Goal: Task Accomplishment & Management: Complete application form

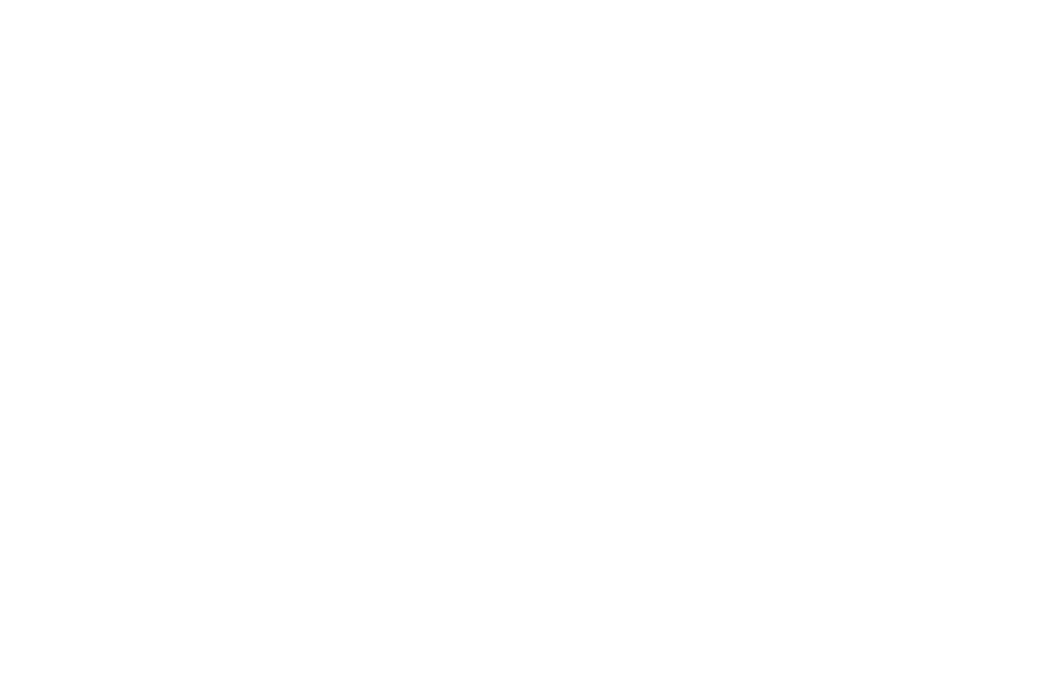
scroll to position [49, 0]
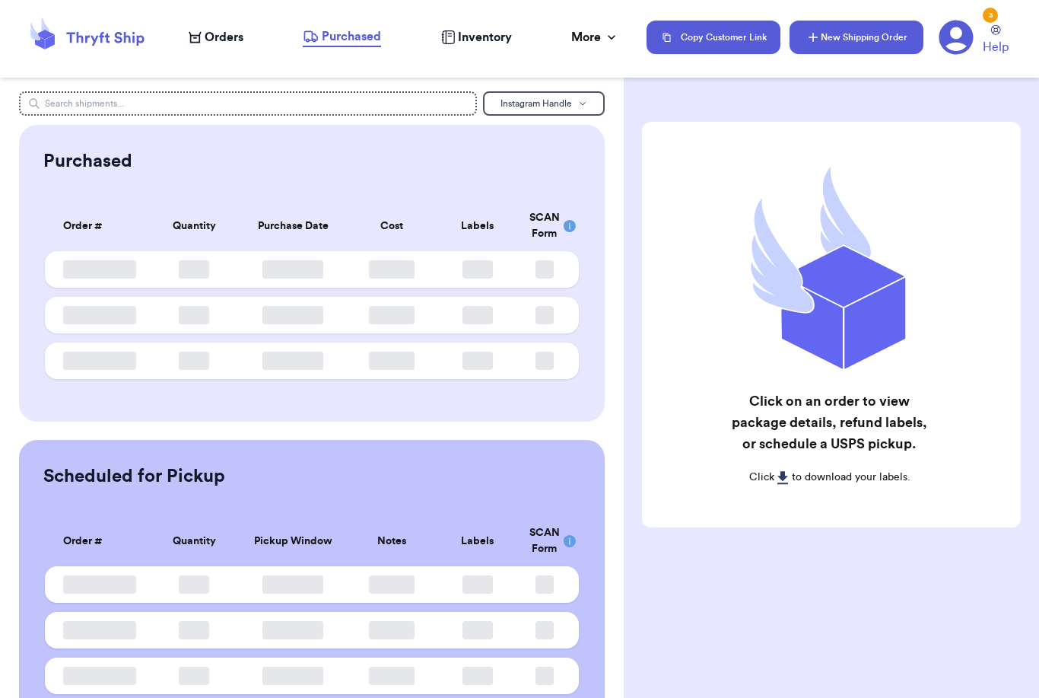
click at [869, 47] on button "New Shipping Order" at bounding box center [857, 37] width 134 height 33
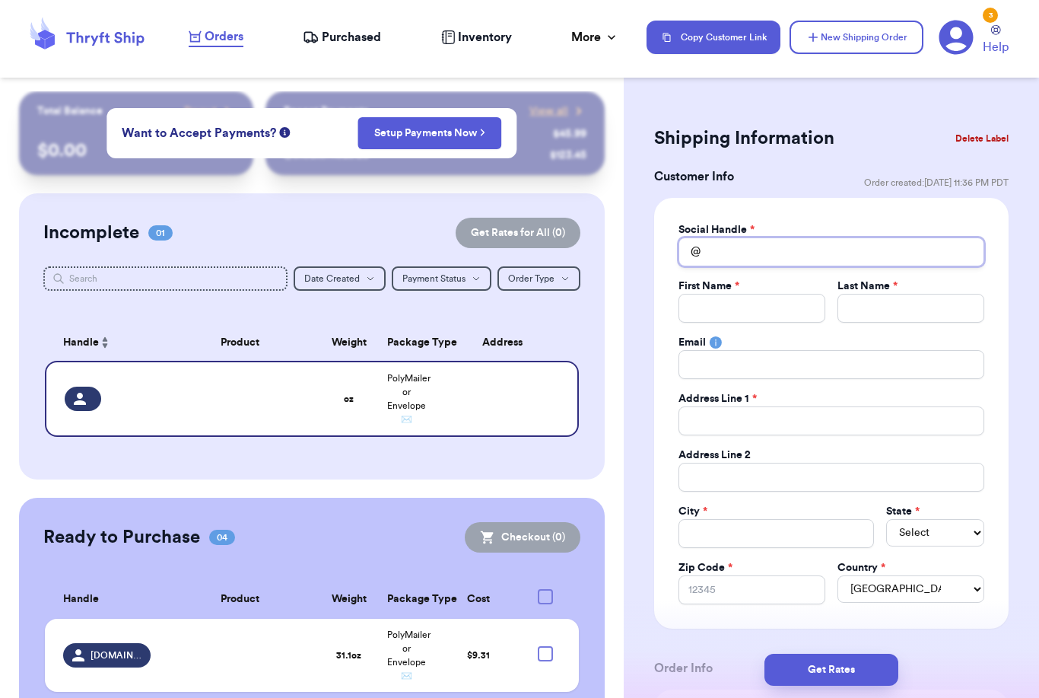
click at [772, 253] on input "Total Amount Paid" at bounding box center [832, 251] width 306 height 29
type input "L"
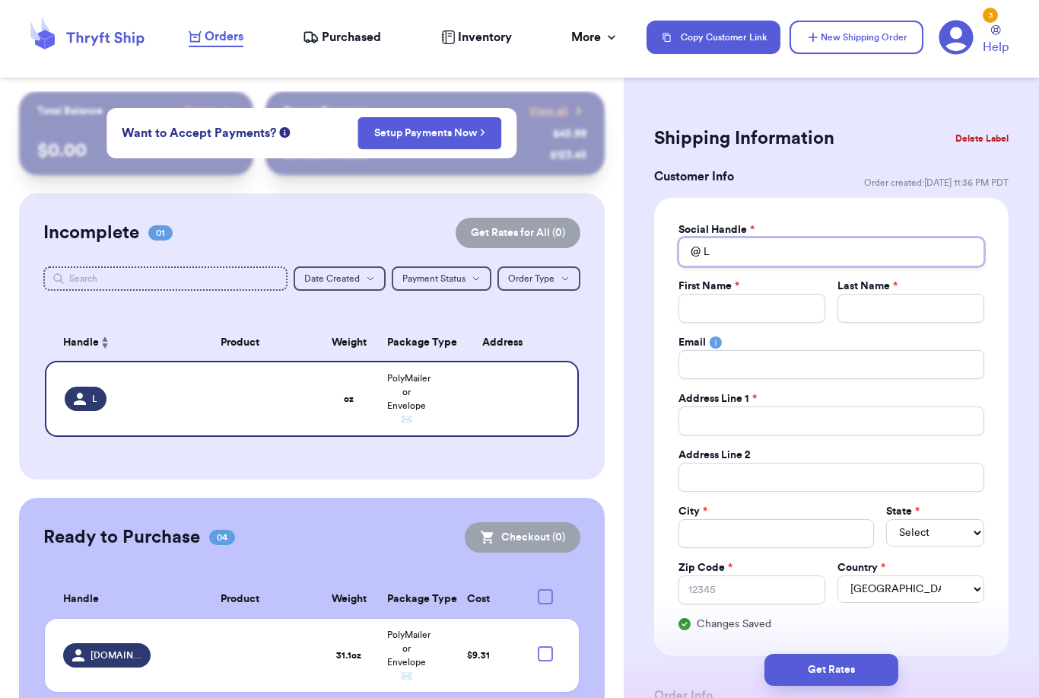
type input "Lo"
type input "Lov"
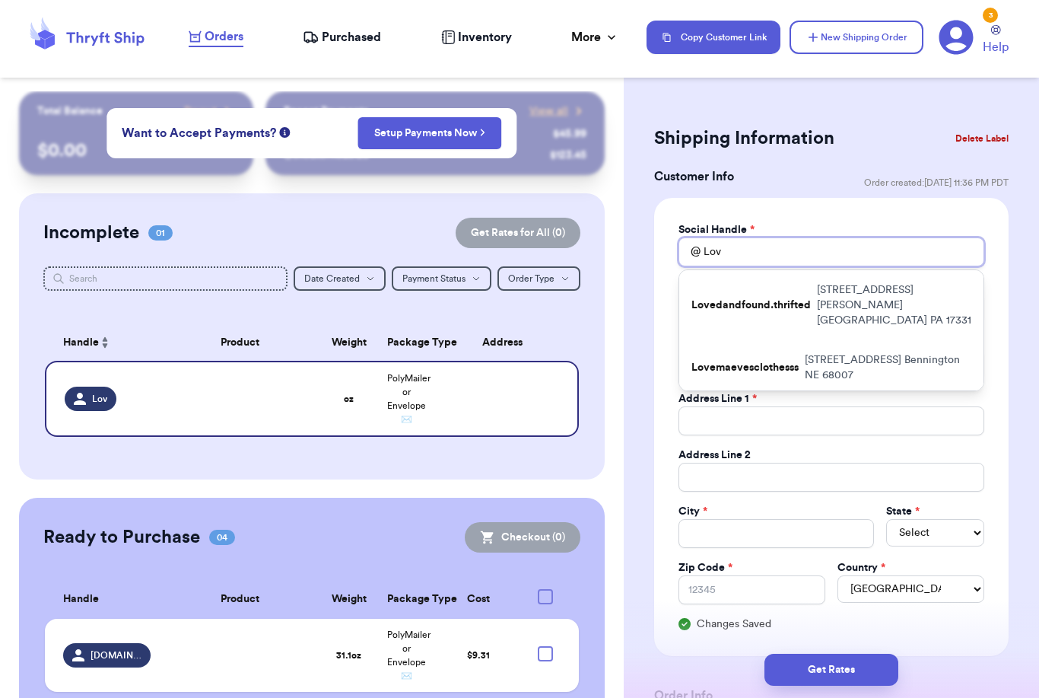
type input "Love"
type input "Lovee"
type input "Loveee"
type input "Loveee_"
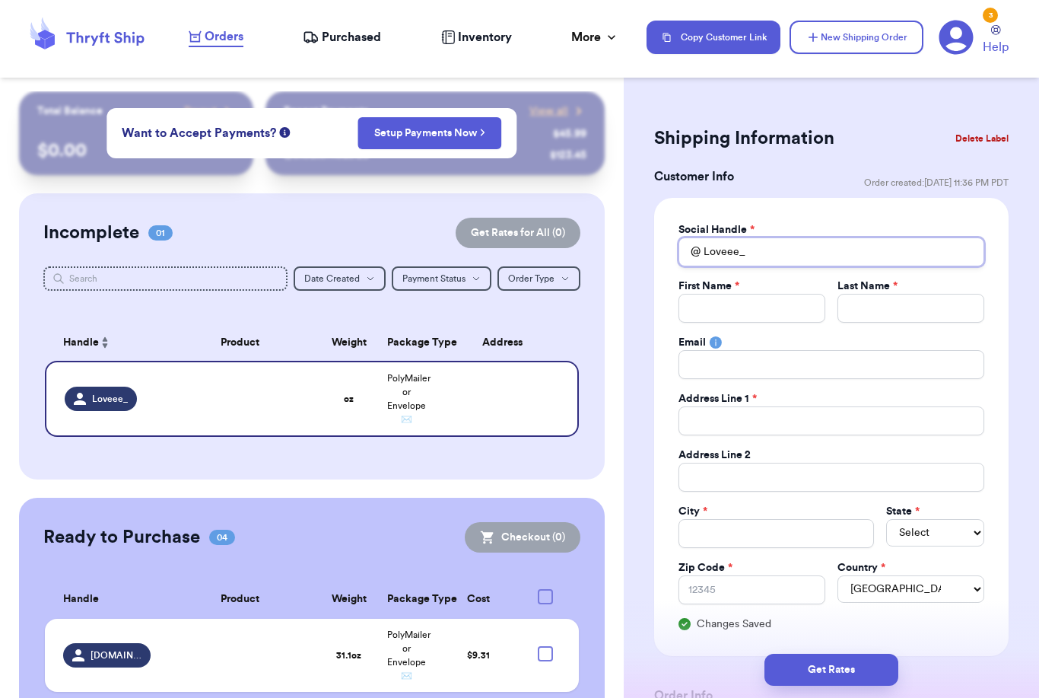
type input "Loveee_h"
type input "Loveee_ha"
type input "Loveee_haa"
type input "A"
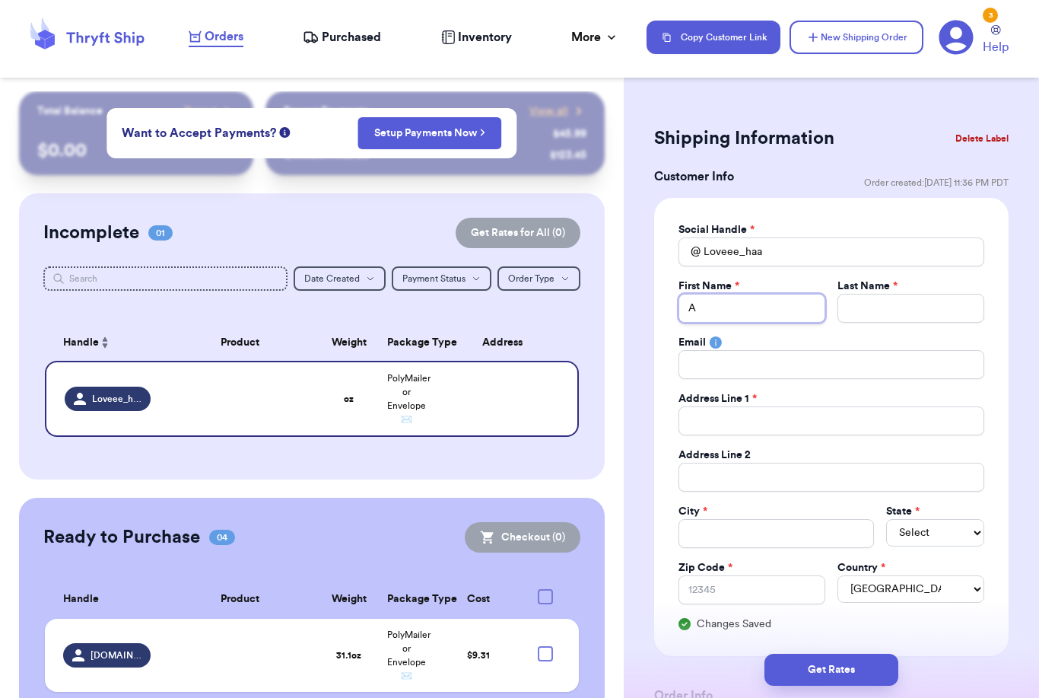
type input "As"
type input "Ash"
type input "Ashl"
type input "Ashle"
type input "[PERSON_NAME]"
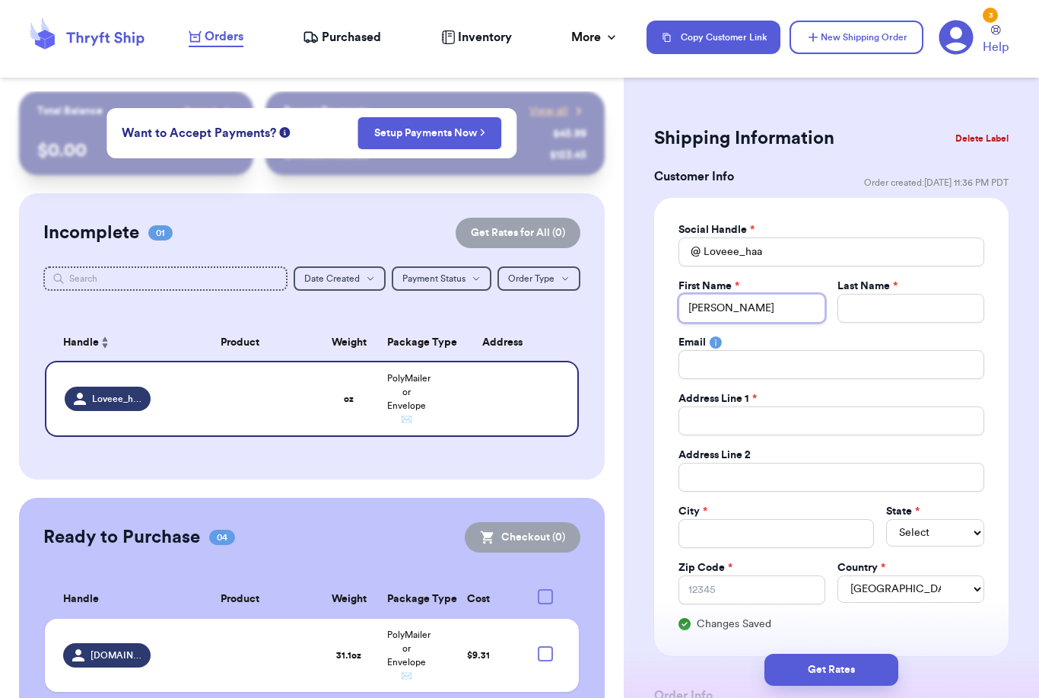
type input "[PERSON_NAME]"
type input "B"
type input "Be"
type input "Beg"
type input "Bega"
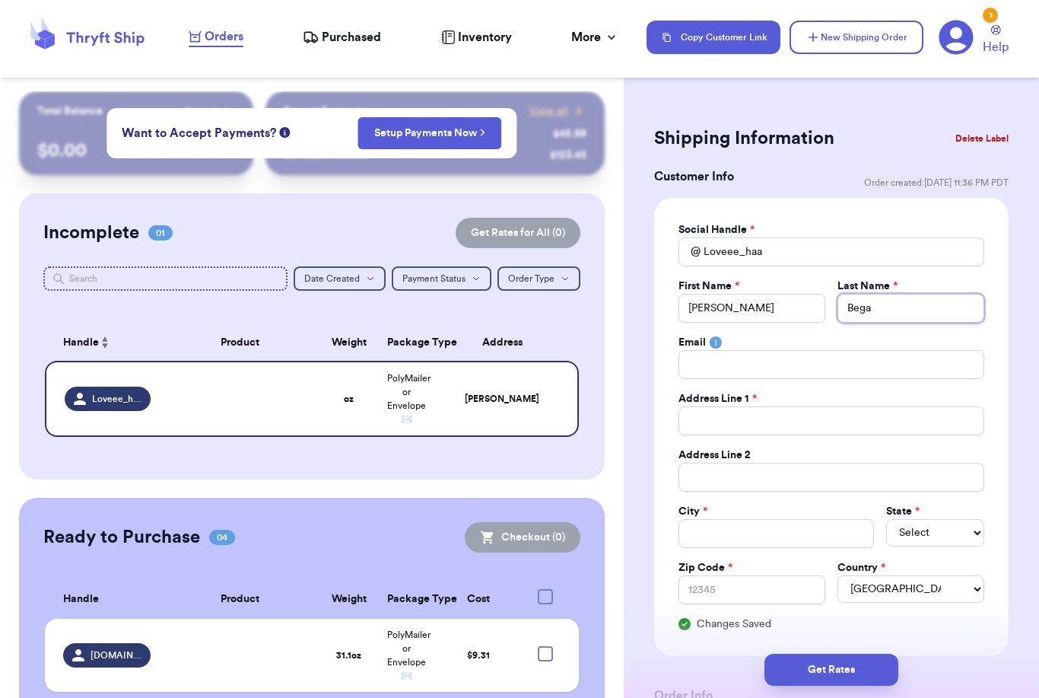
type input "[PERSON_NAME]"
type input "3"
type input "30"
type input "303"
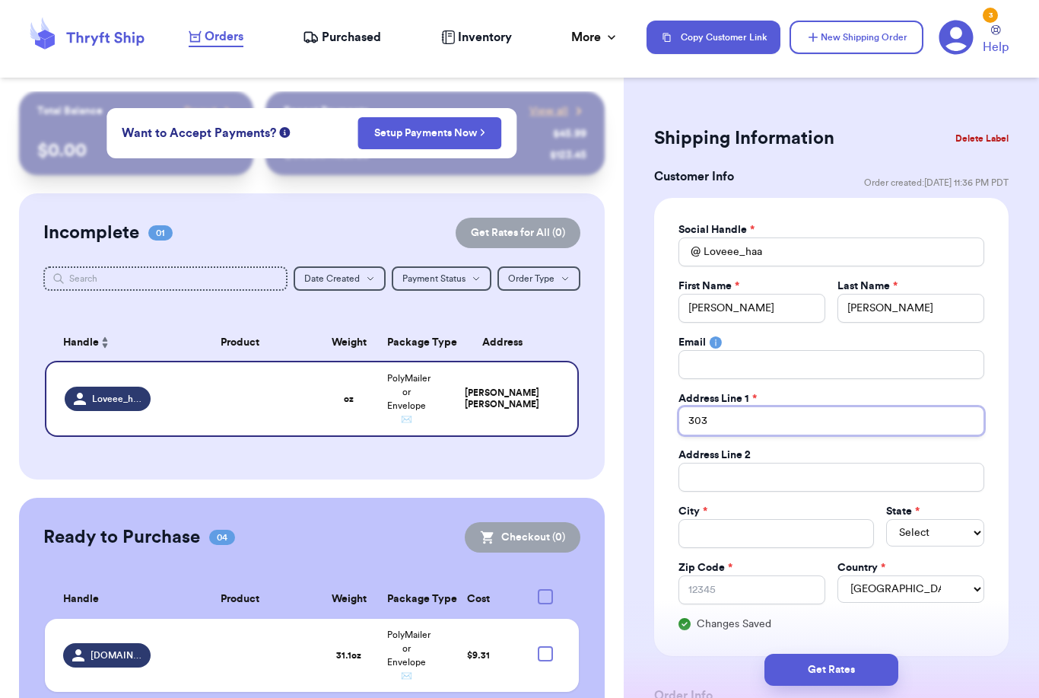
type input "3033"
type input "3033 E"
type input "3033 E T"
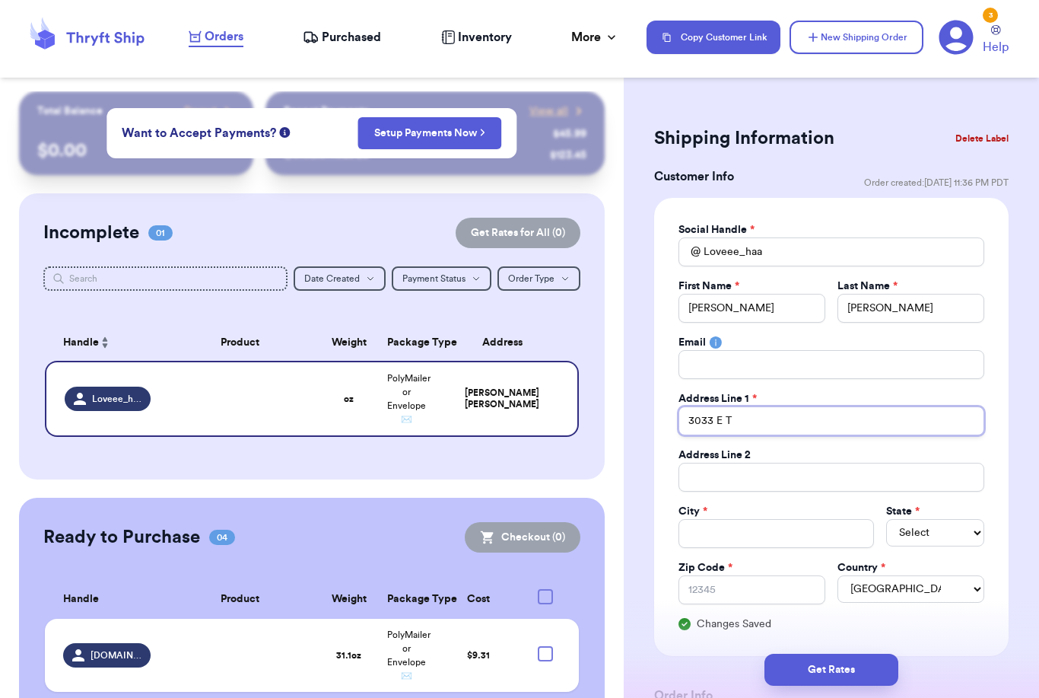
type input "3033 E Th"
type input "3033 E Thu"
type input "3033 E Thun"
type input "3033 E Thund"
type input "3033 E Thunde"
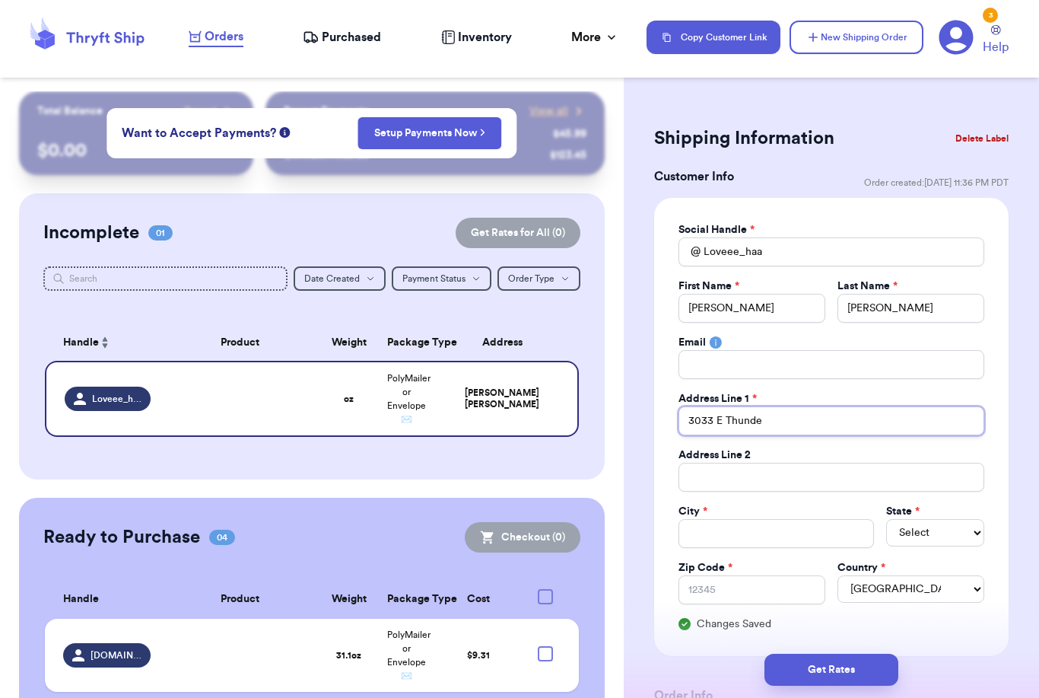
type input "3033 E Thunder"
type input "3033 E Thunderb"
type input "3033 E Thunderbi"
type input "3033 E Thunderbir"
type input "3033 E Thunderbird"
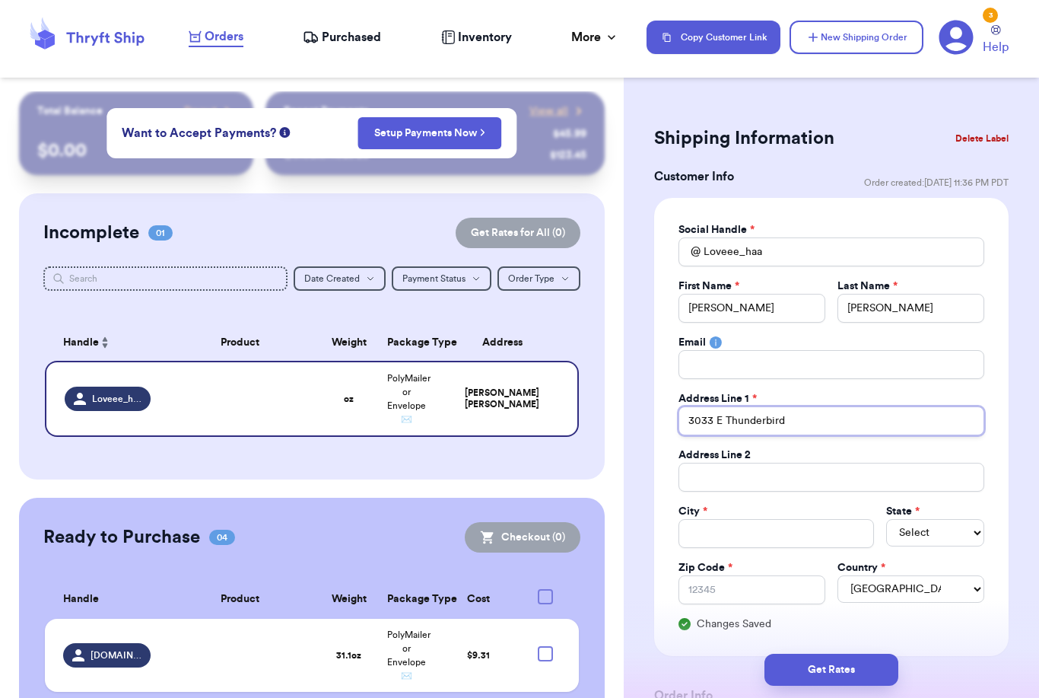
type input "3033 E Thunderbird"
type input "3033 E Thunderbird R"
type input "[STREET_ADDRESS]"
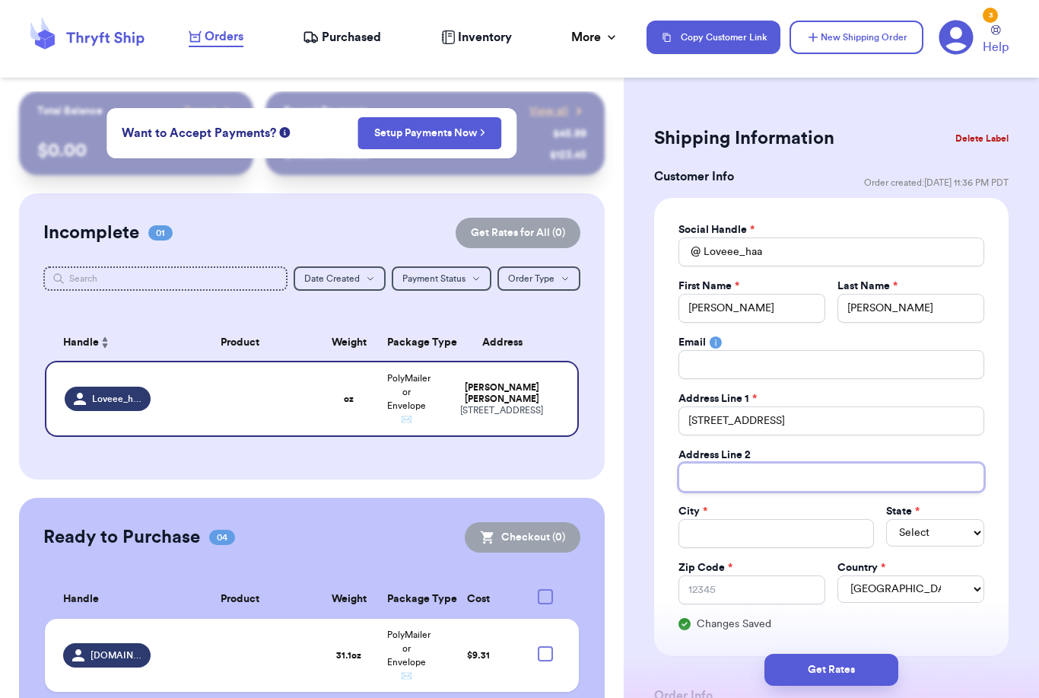
type input "A"
type input "Ap"
type input "Apt"
type input "Apt 1"
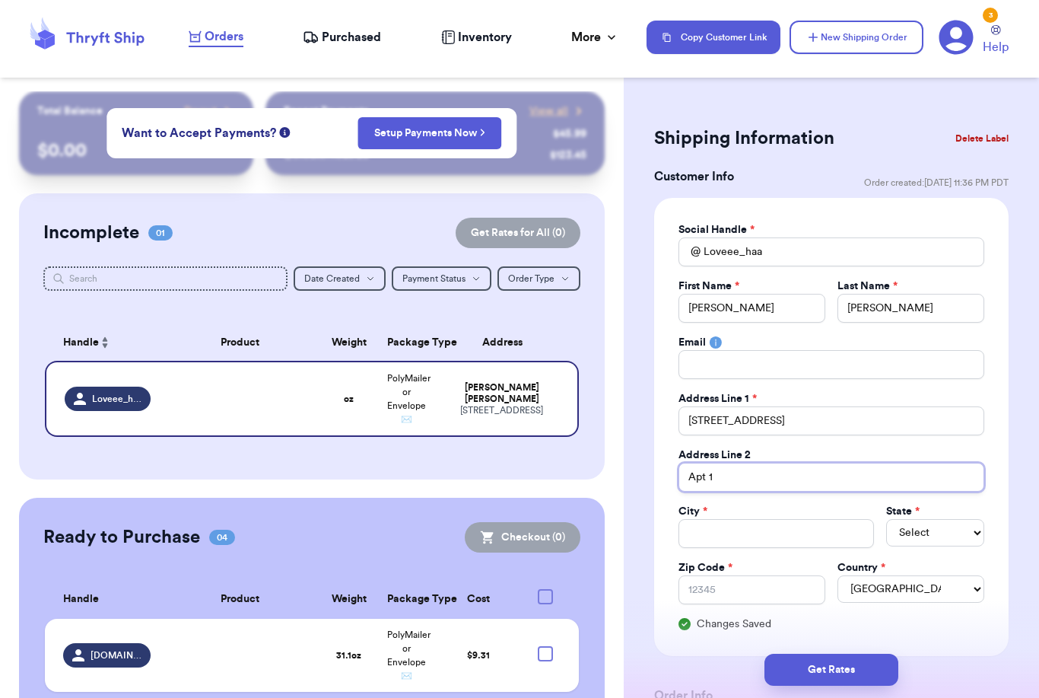
type input "Apt 11"
type input "Apt 116"
type input "Apt 1162"
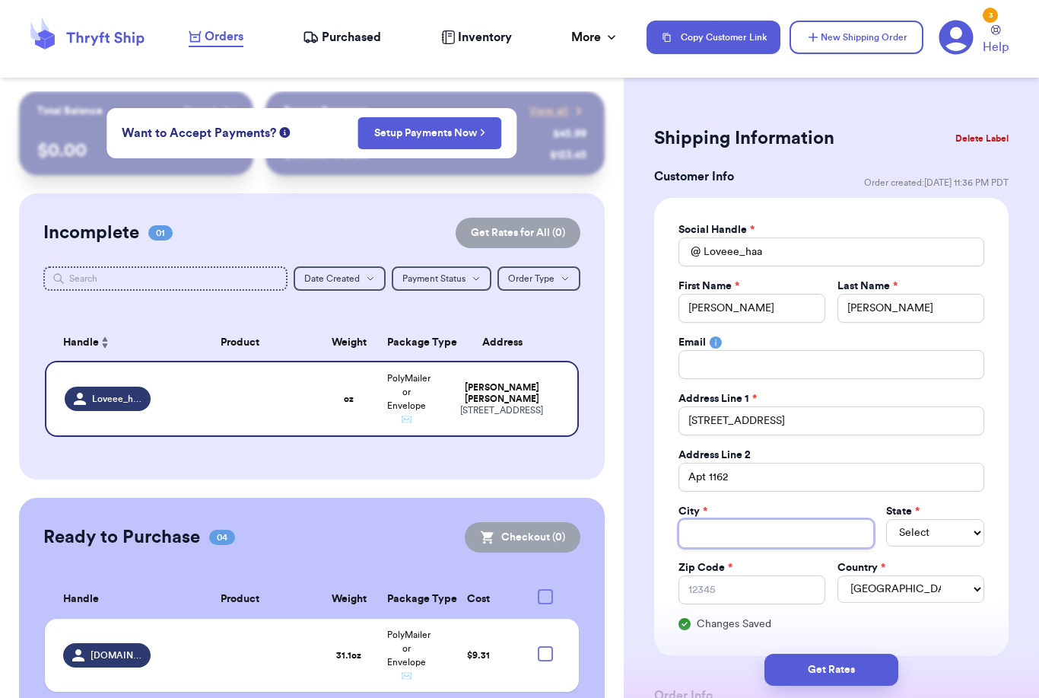
type input "P"
type input "Ph"
type input "Pho"
type input "Phoe"
type input "Phoen"
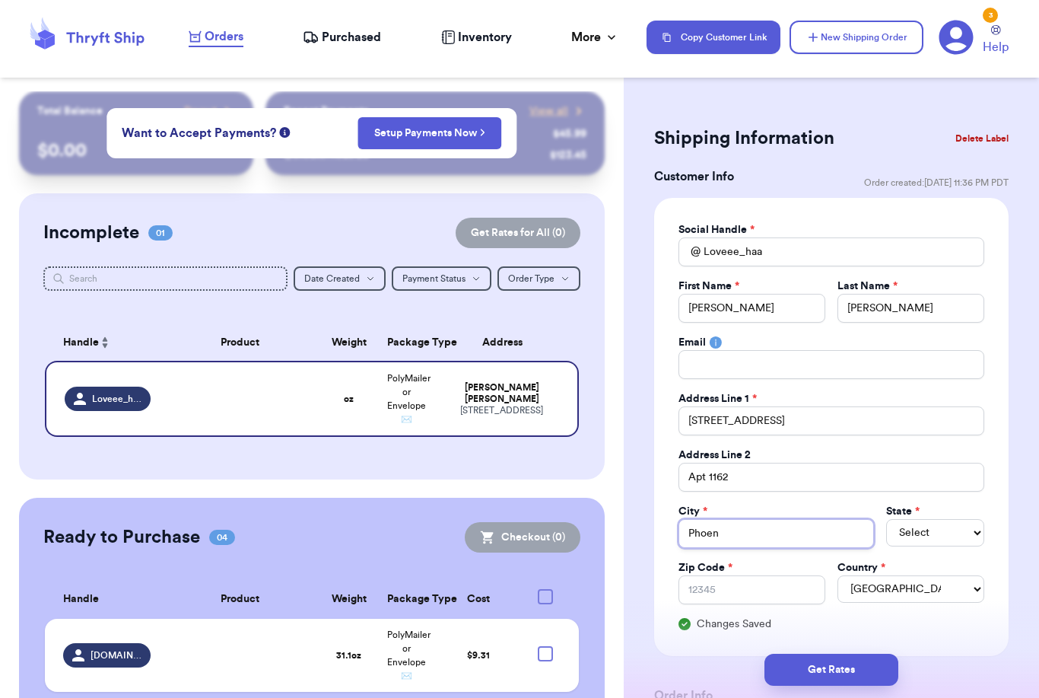
type input "Phoeni"
type input "Phoenix"
select select "AZ"
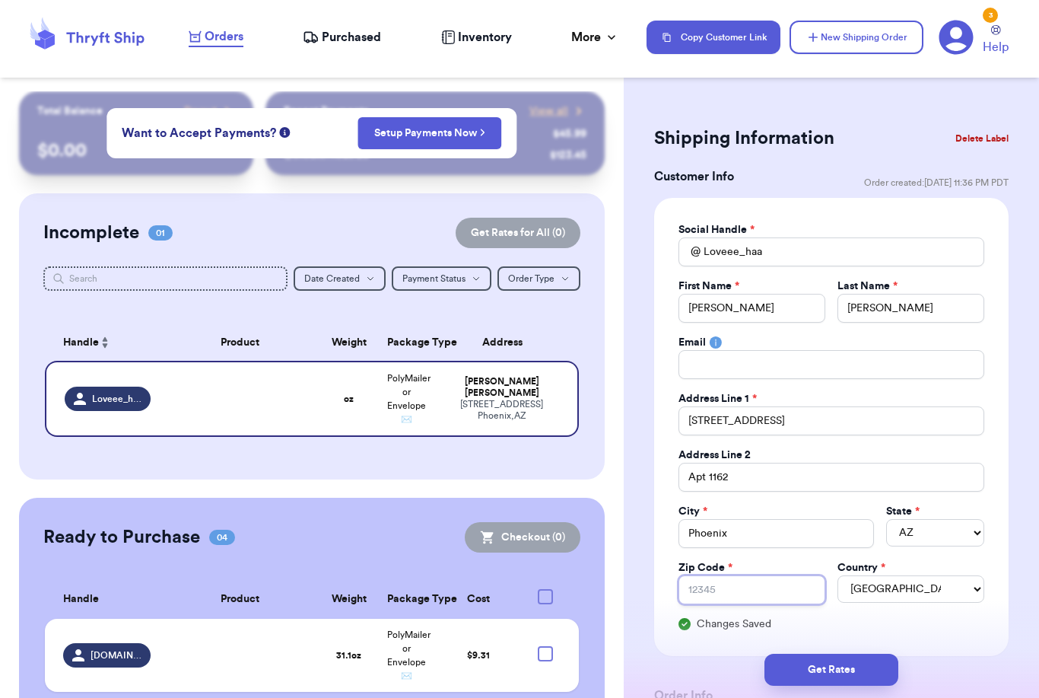
type input "8"
type input "85"
type input "850"
type input "8503"
type input "85032"
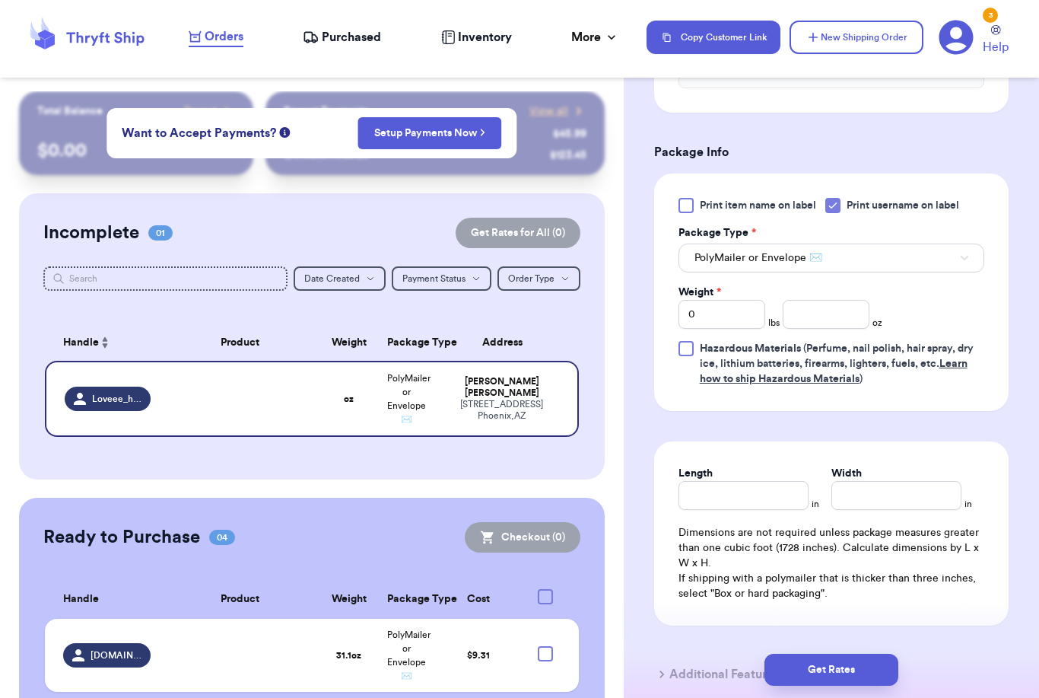
scroll to position [867, 0]
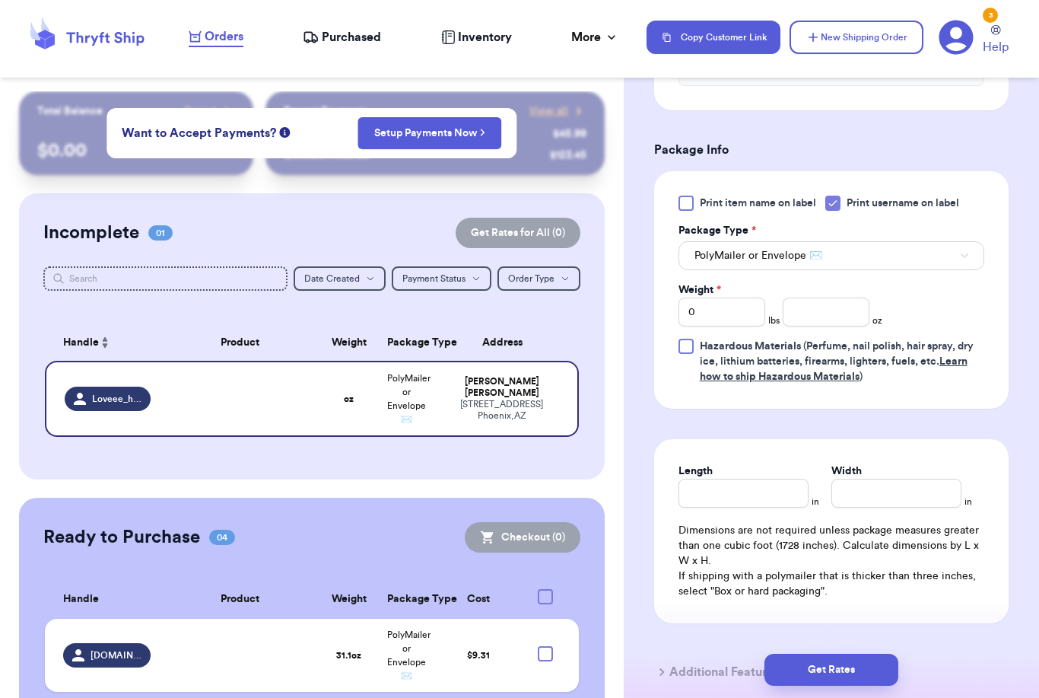
type input "85032"
click at [856, 314] on input "number" at bounding box center [826, 312] width 87 height 29
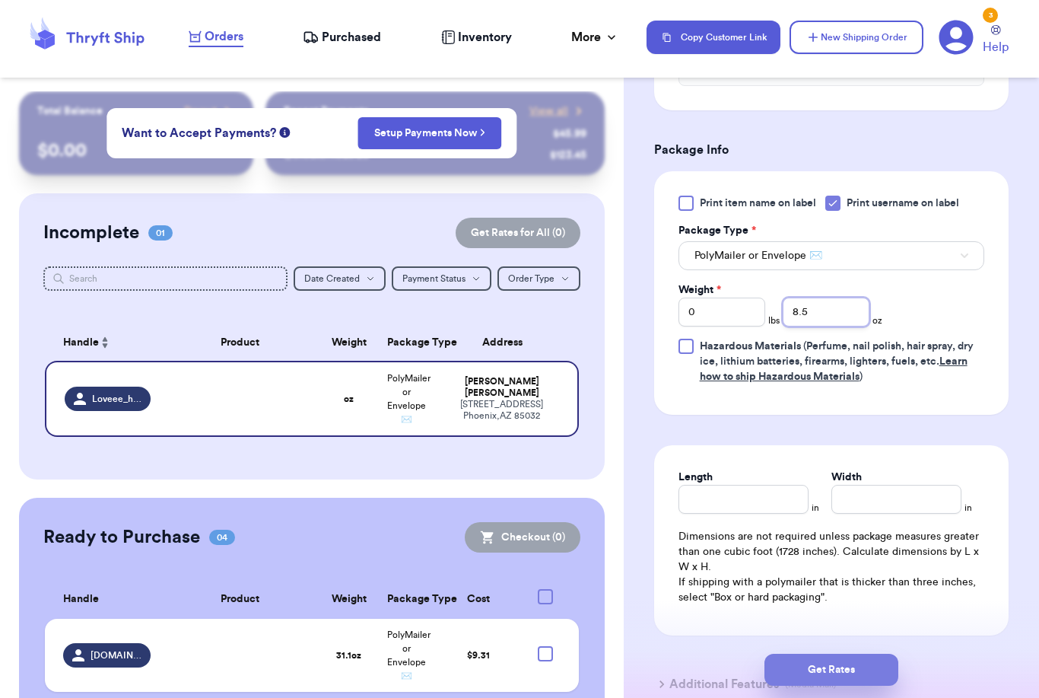
type input "8.5"
click at [874, 659] on button "Get Rates" at bounding box center [832, 670] width 134 height 32
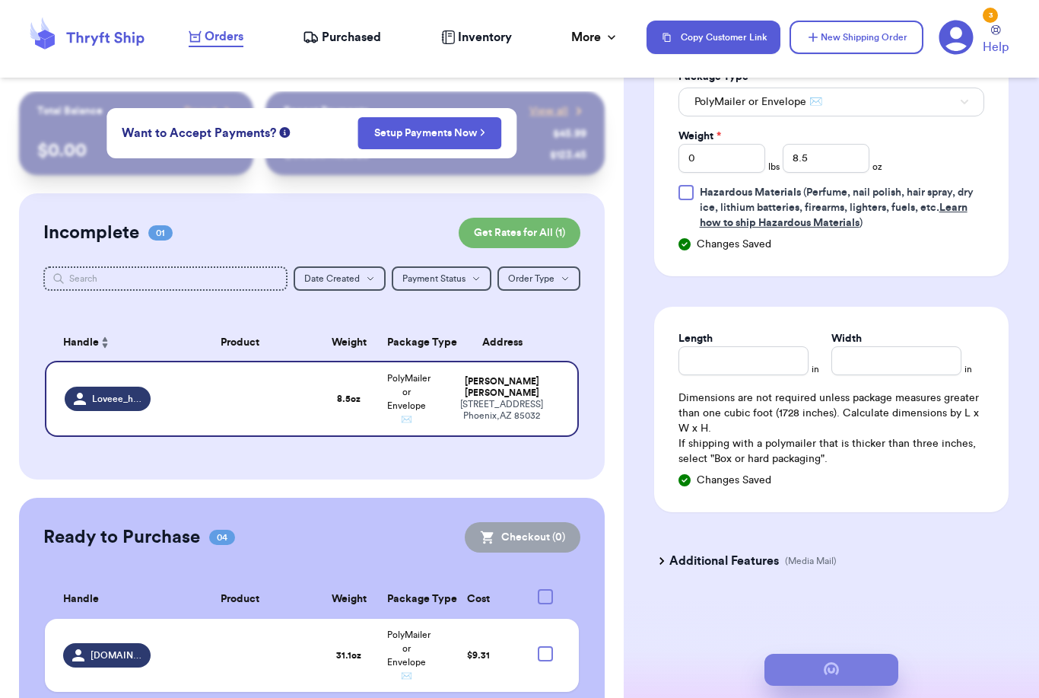
scroll to position [0, 0]
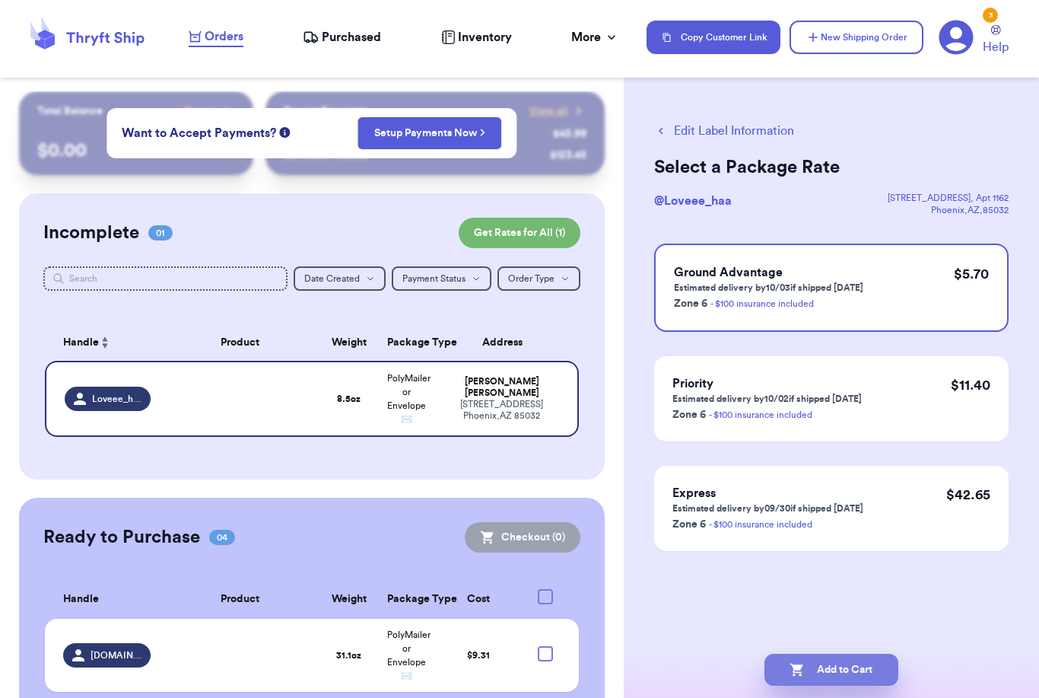
click at [838, 656] on button "Add to Cart" at bounding box center [832, 670] width 134 height 32
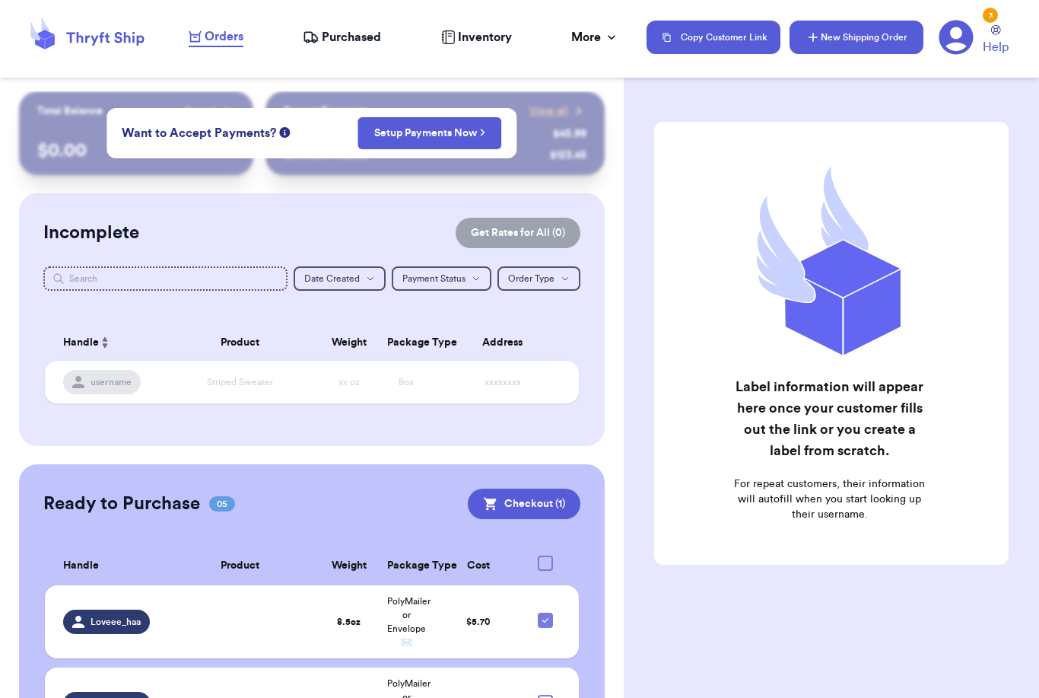
click at [870, 43] on button "New Shipping Order" at bounding box center [857, 37] width 134 height 33
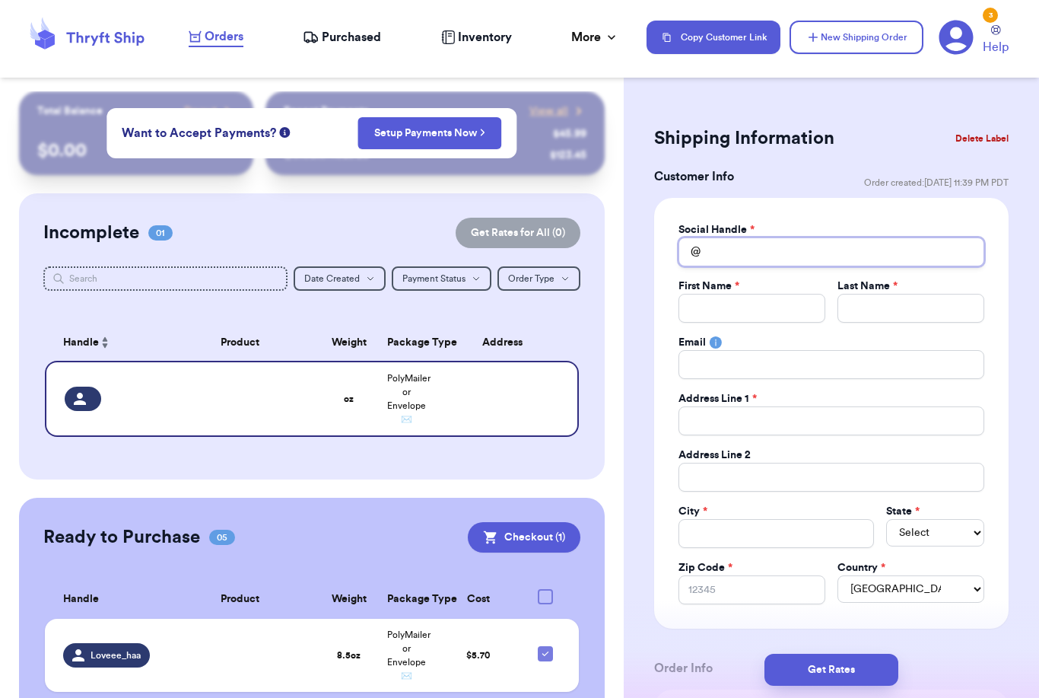
click at [722, 247] on input "Total Amount Paid" at bounding box center [832, 251] width 306 height 29
type input "A"
type input "Al"
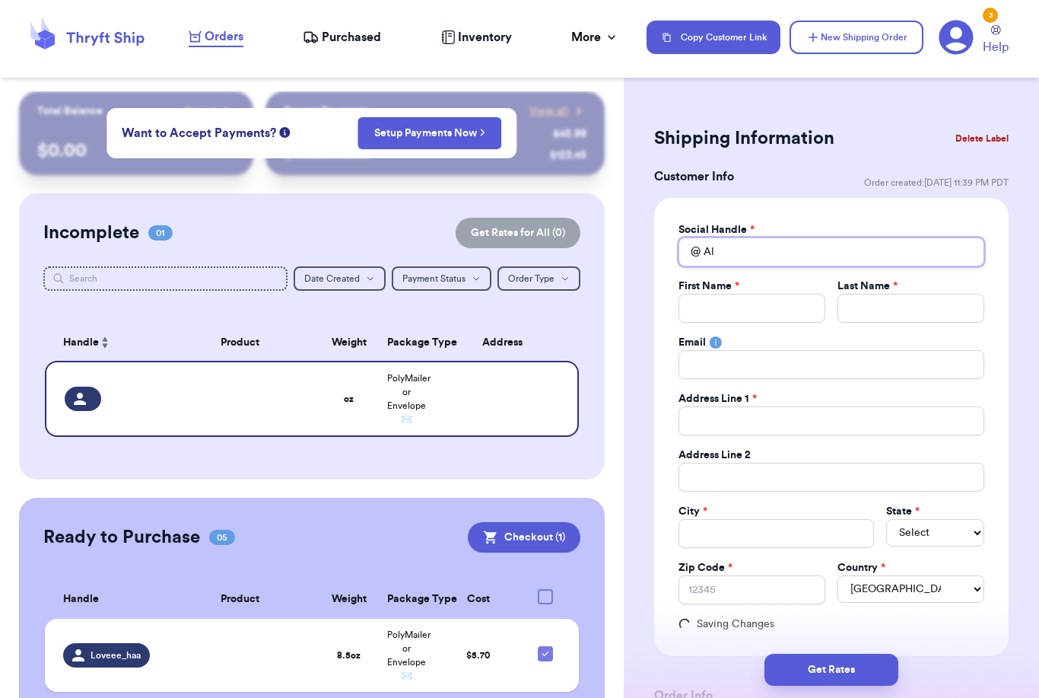
type input "[PERSON_NAME]"
type input "Alis"
type input "Alish"
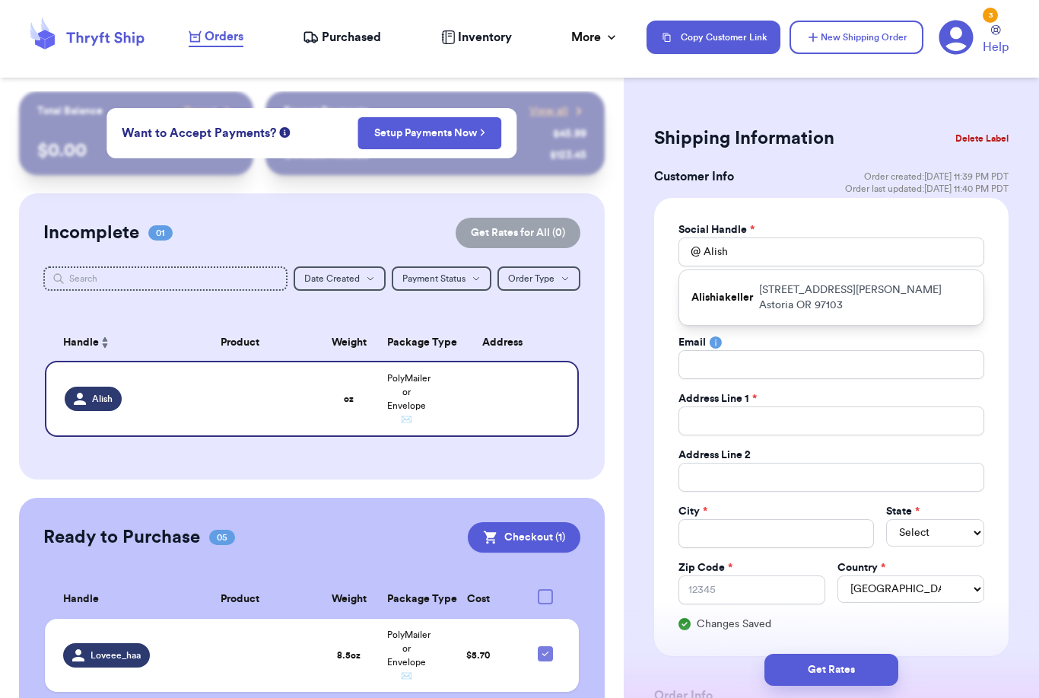
click at [726, 292] on p "Alishiakeller" at bounding box center [723, 297] width 62 height 15
type input "Alishiakeller"
type input "[PERSON_NAME]"
type input "[STREET_ADDRESS][PERSON_NAME]"
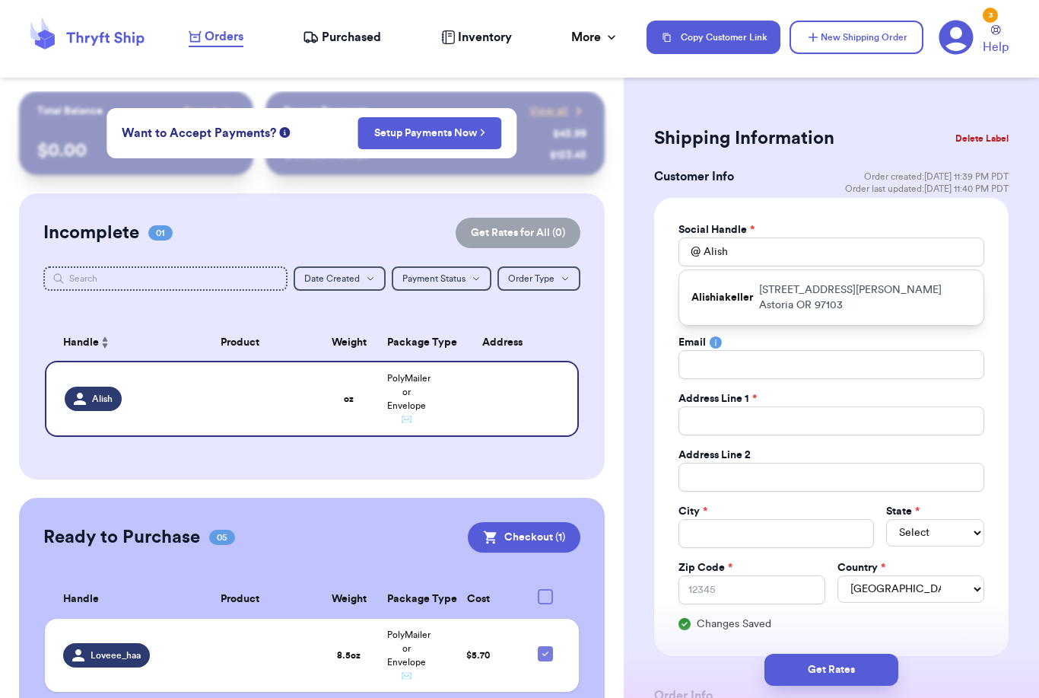
type input "Astoria"
select select "OR"
type input "97103"
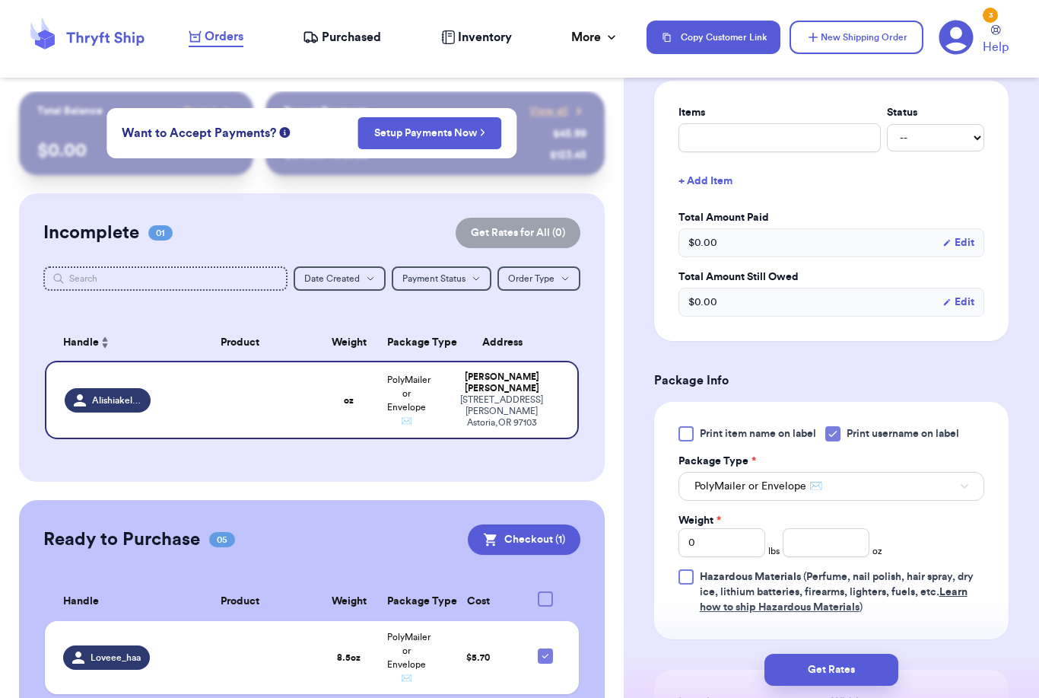
scroll to position [725, 0]
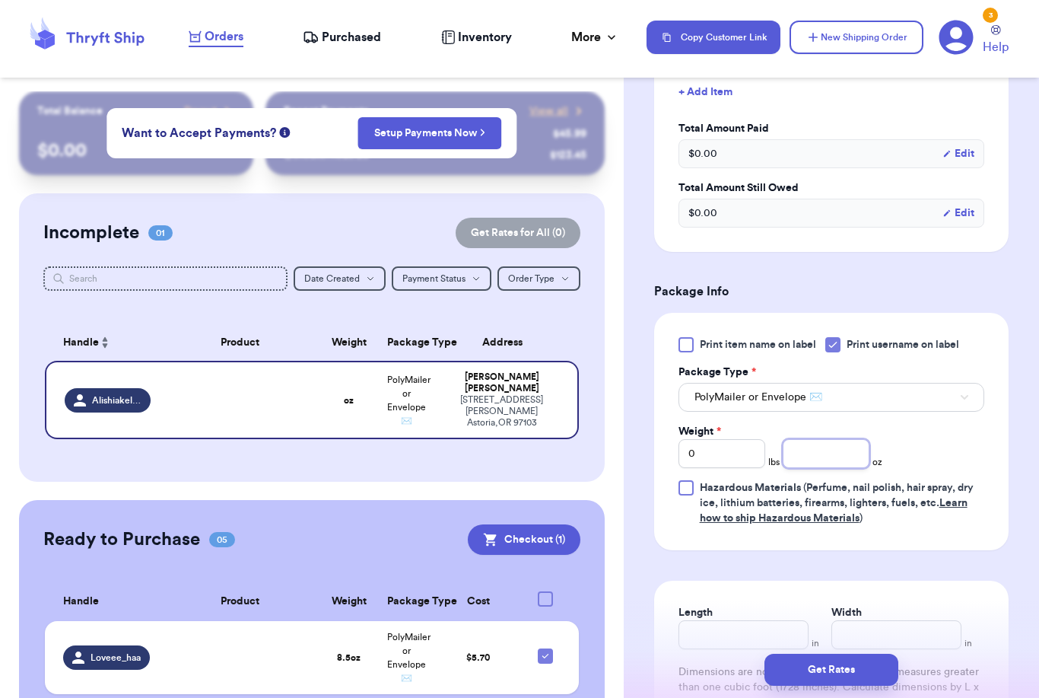
click at [807, 449] on input "number" at bounding box center [826, 453] width 87 height 29
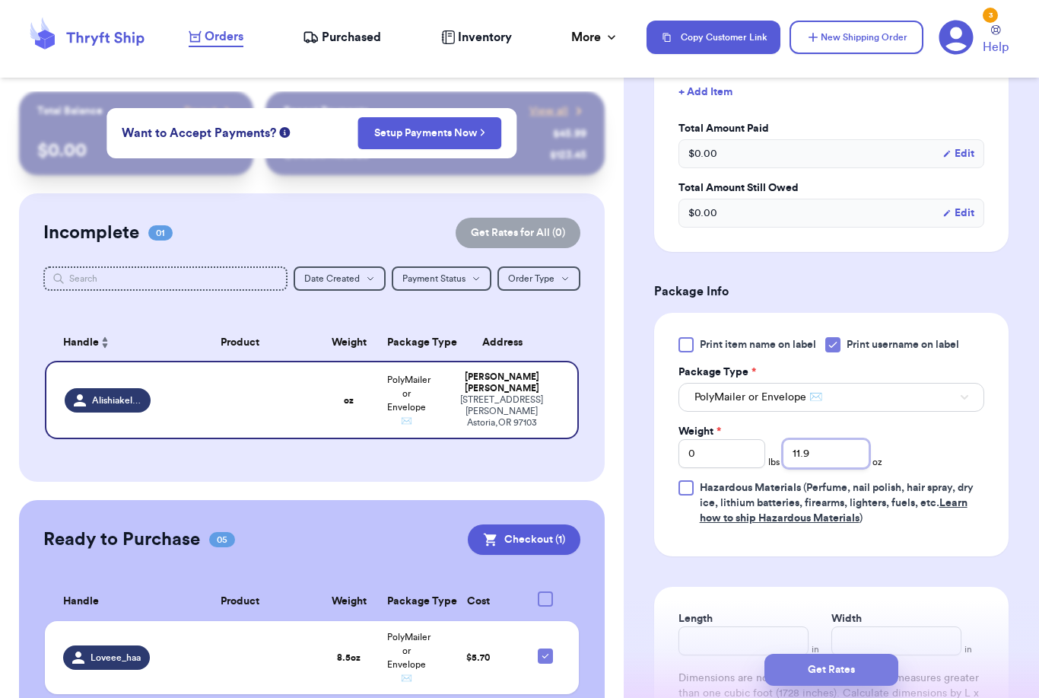
type input "11.9"
click at [886, 654] on button "Get Rates" at bounding box center [832, 670] width 134 height 32
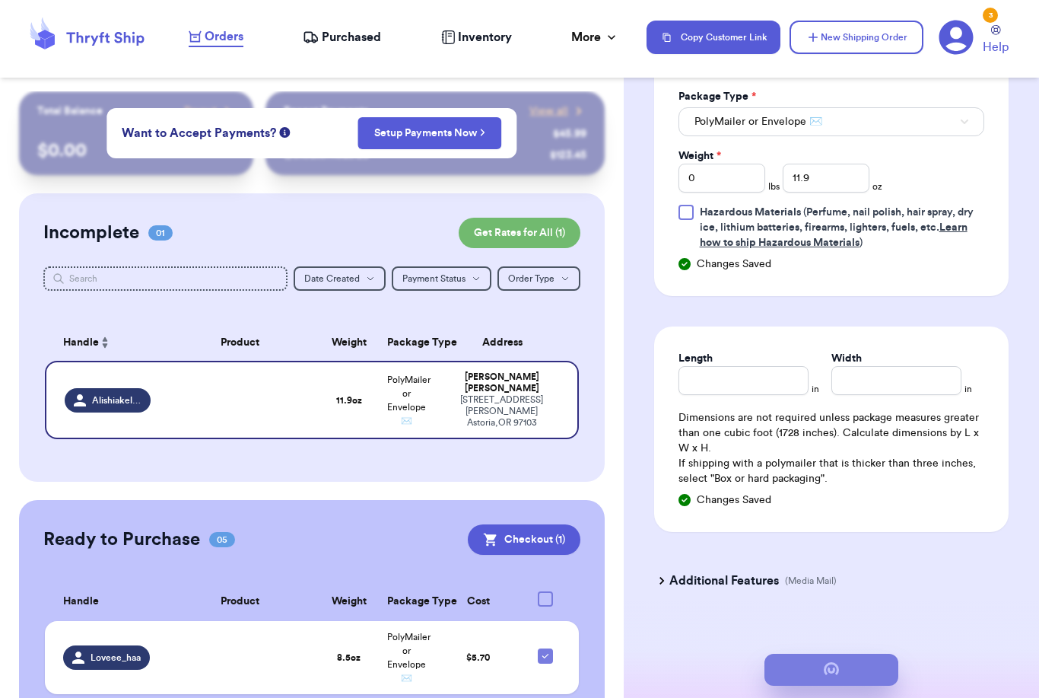
scroll to position [0, 0]
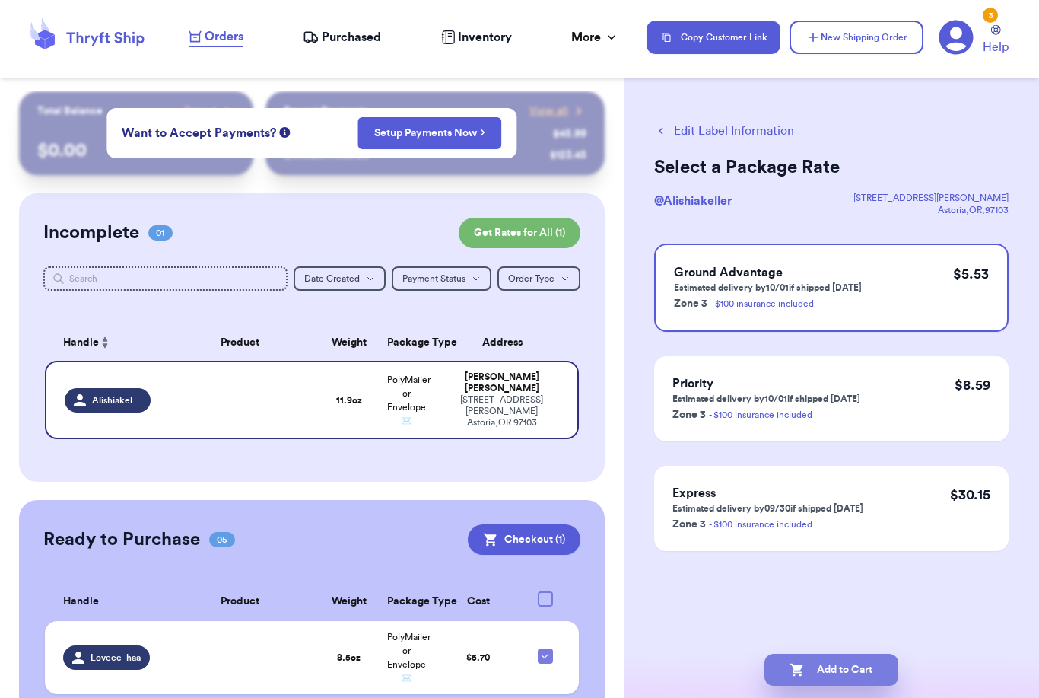
click at [801, 662] on icon "button" at bounding box center [797, 669] width 15 height 15
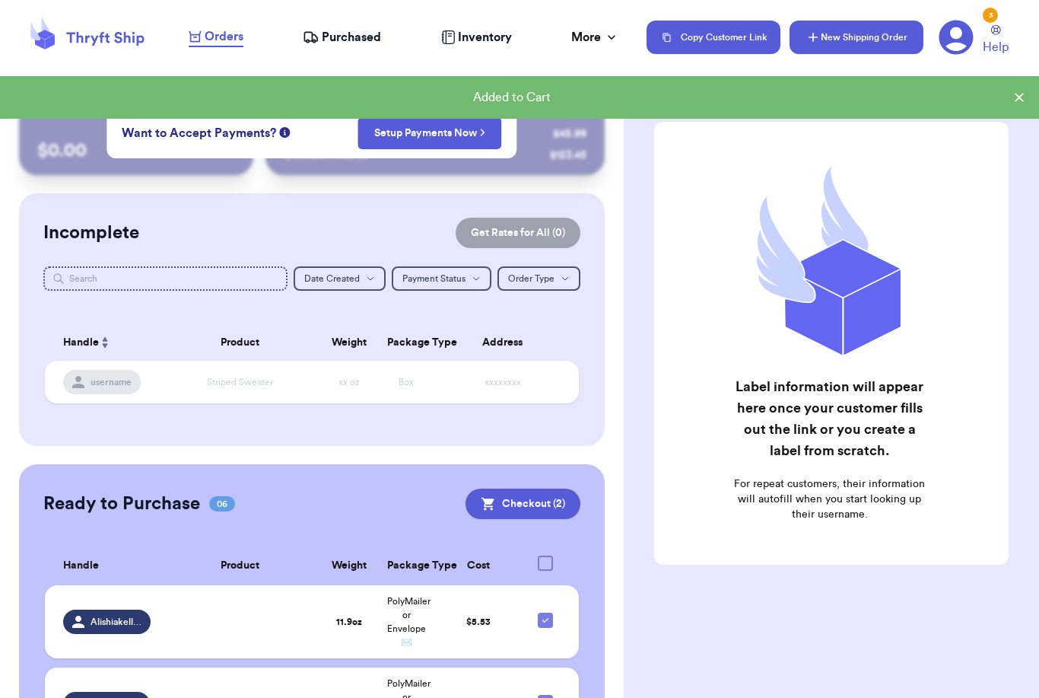
click at [854, 33] on button "New Shipping Order" at bounding box center [857, 37] width 134 height 33
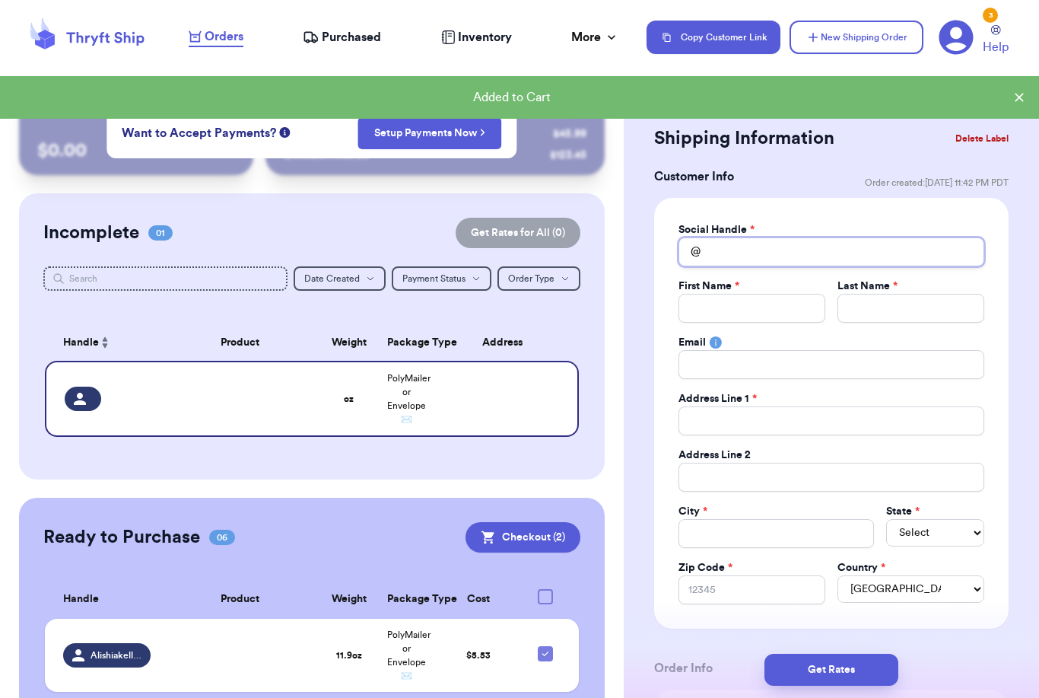
click at [776, 249] on input "Total Amount Paid" at bounding box center [832, 251] width 306 height 29
type input "L"
type input "Li"
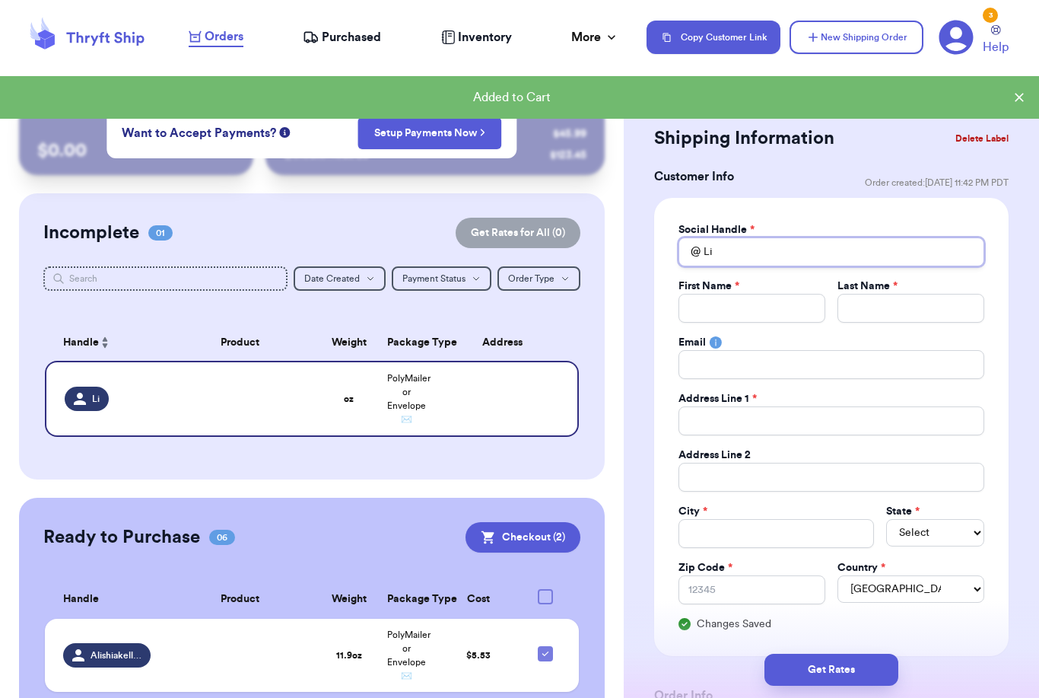
type input "Lit"
type input "Litt"
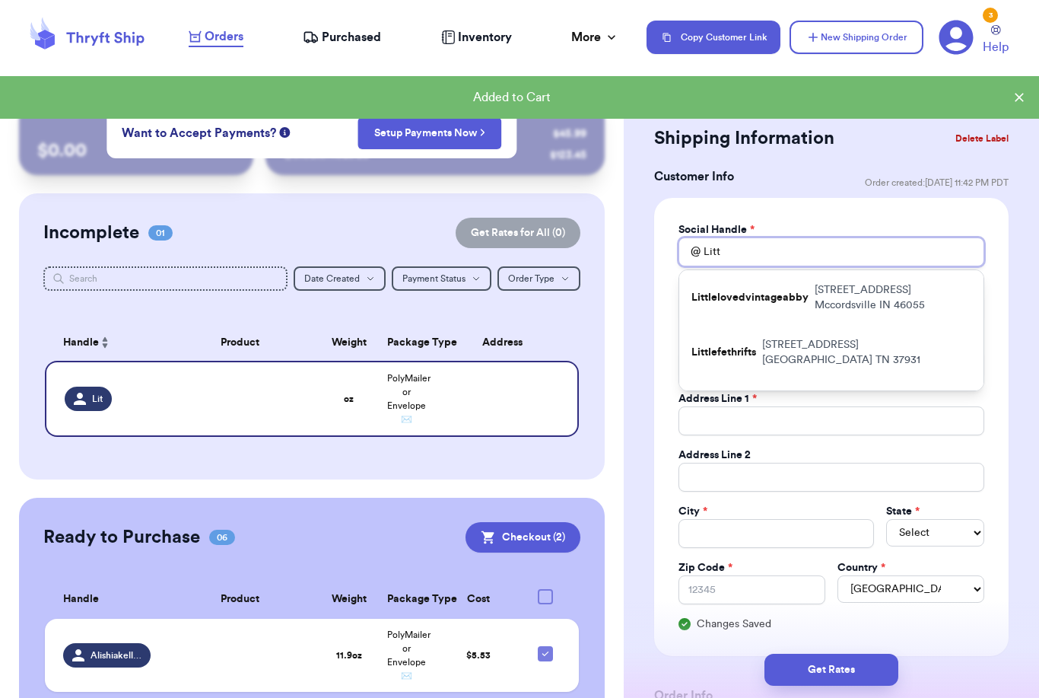
type input "Littl"
type input "Little"
type input "Littleg"
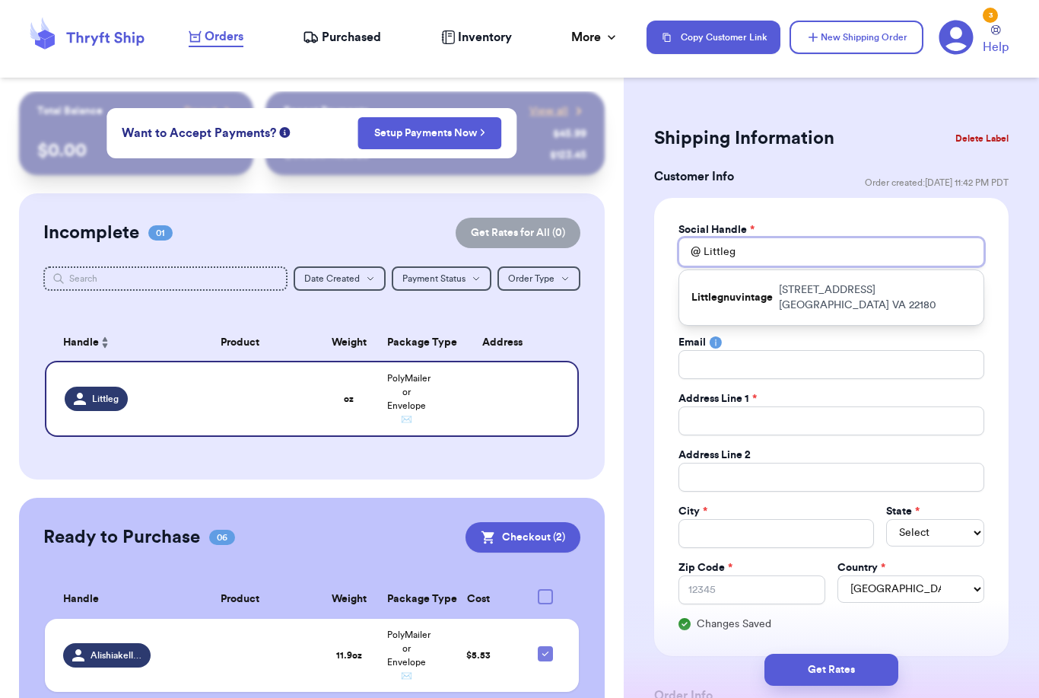
type input "Littleg"
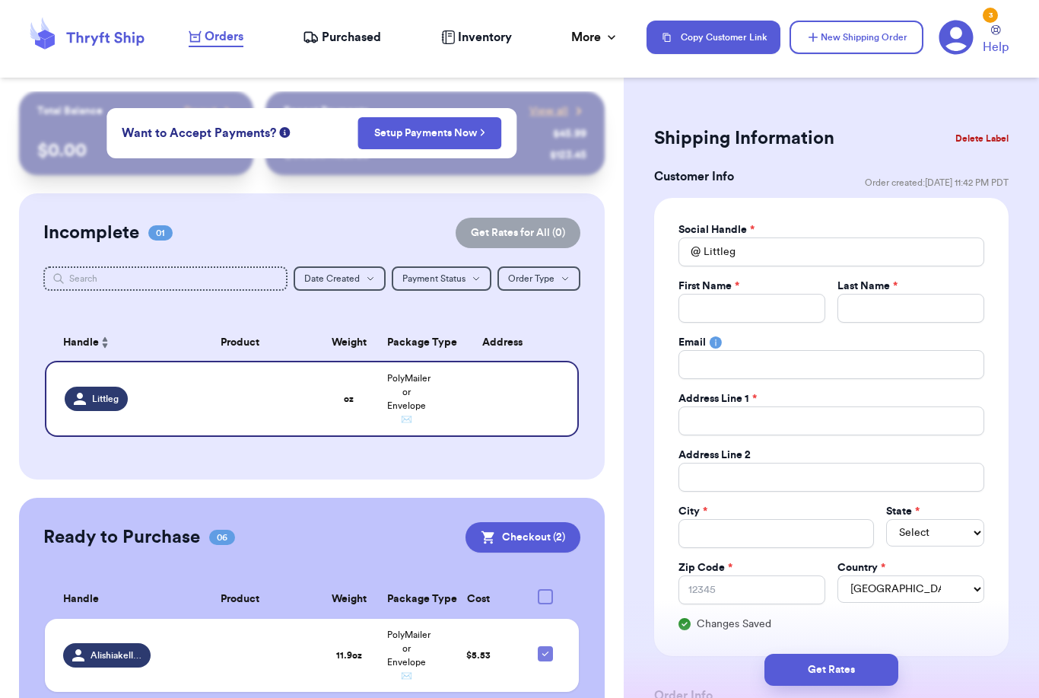
drag, startPoint x: 776, startPoint y: 251, endPoint x: 759, endPoint y: 310, distance: 61.7
click at [759, 310] on input "Total Amount Paid" at bounding box center [752, 308] width 147 height 29
click at [765, 253] on input "Littleg" at bounding box center [832, 251] width 306 height 29
type input "LittlegN"
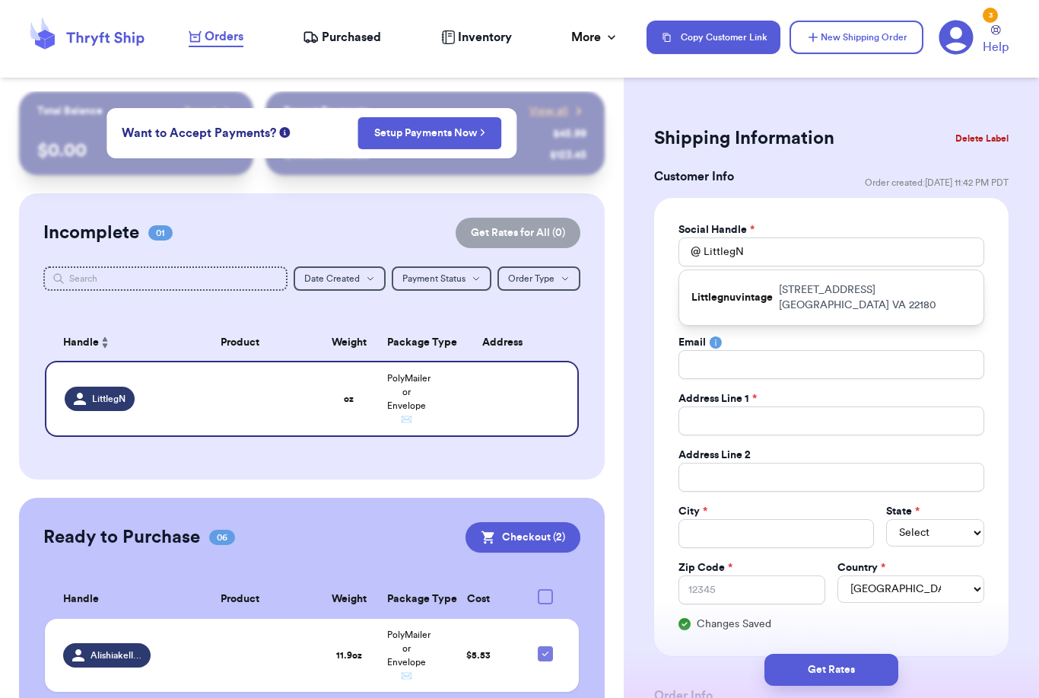
click at [765, 297] on p "Littlegnuvintage" at bounding box center [732, 297] width 81 height 15
type input "Littlegnuvintage"
type input "[PERSON_NAME]"
type input "Hong"
type input "[STREET_ADDRESS]"
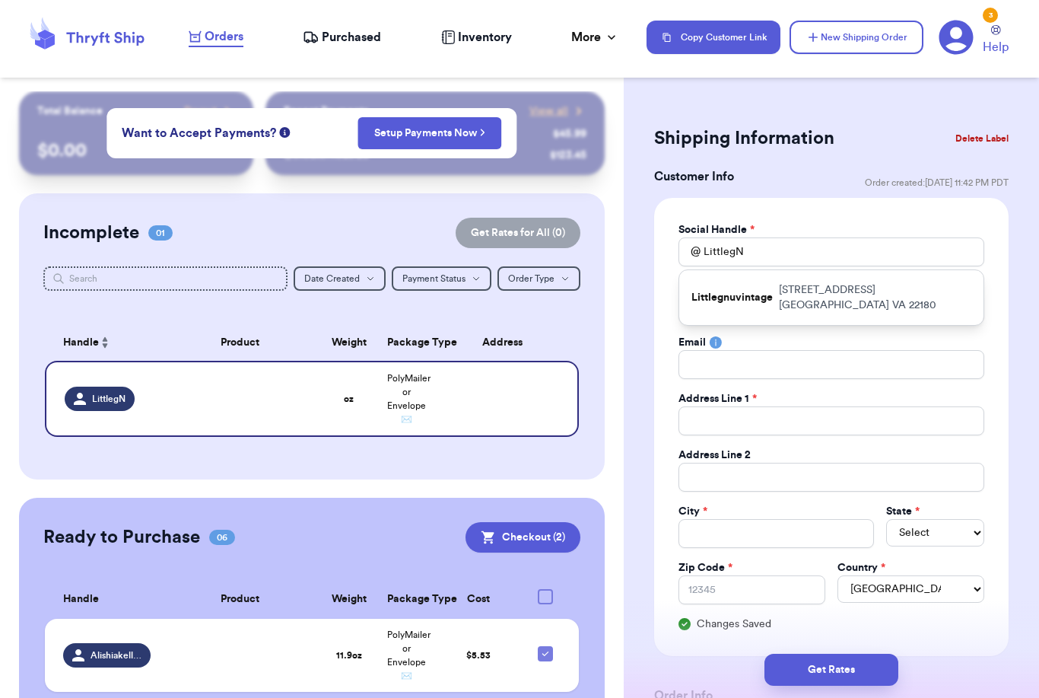
type input "[GEOGRAPHIC_DATA]"
select select "VA"
type input "22180"
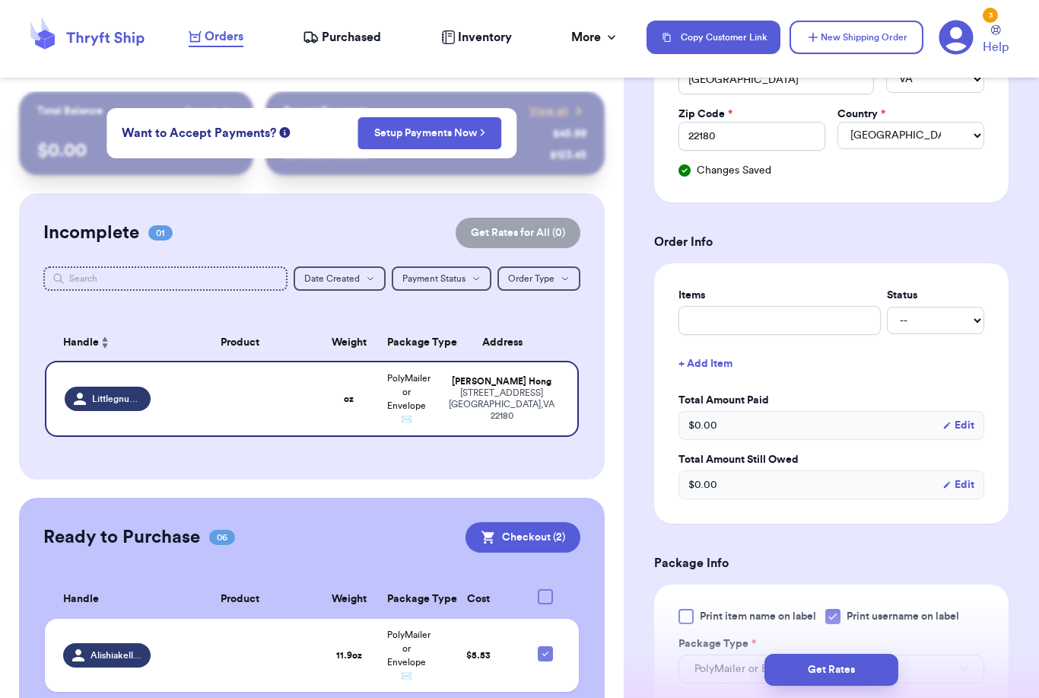
scroll to position [714, 0]
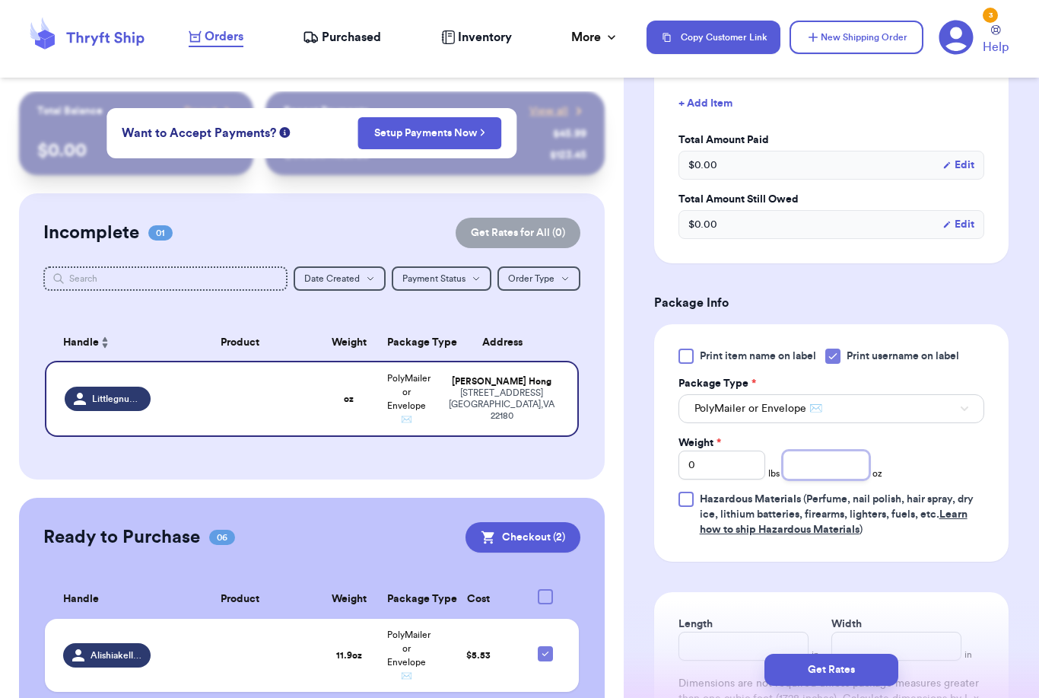
click at [853, 467] on input "number" at bounding box center [826, 464] width 87 height 29
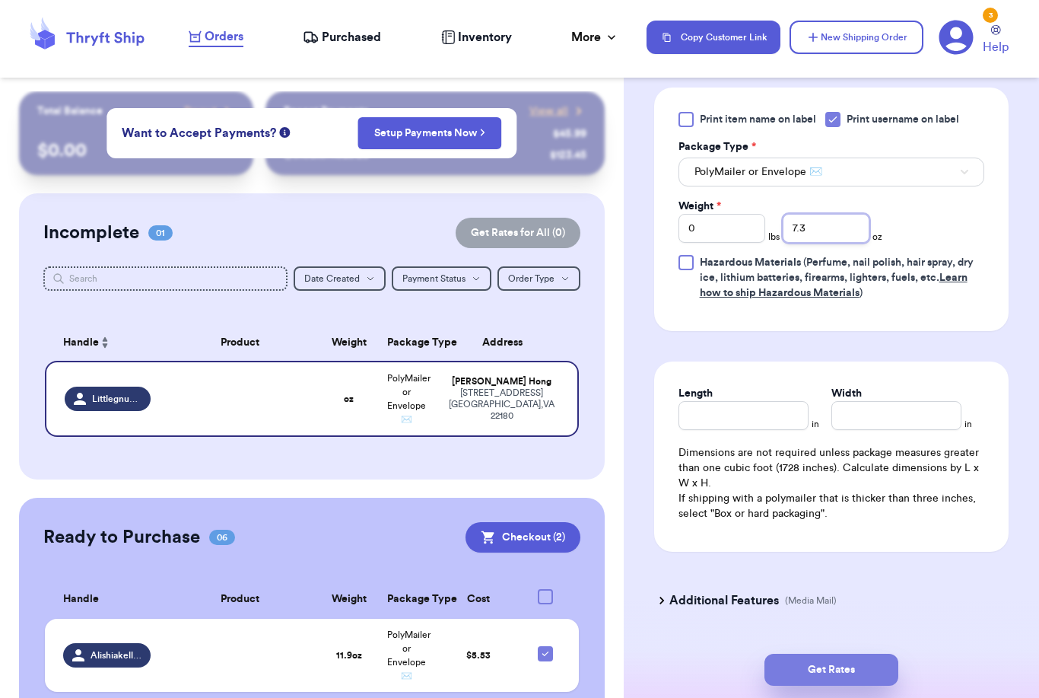
type input "7.3"
click at [872, 654] on button "Get Rates" at bounding box center [832, 670] width 134 height 32
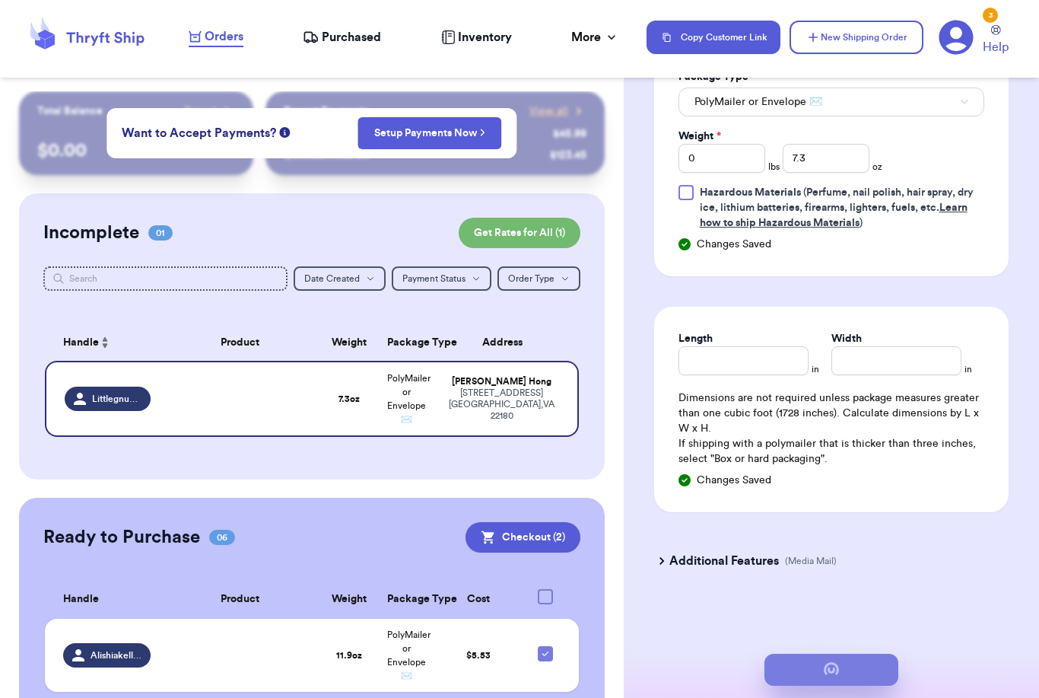
scroll to position [0, 0]
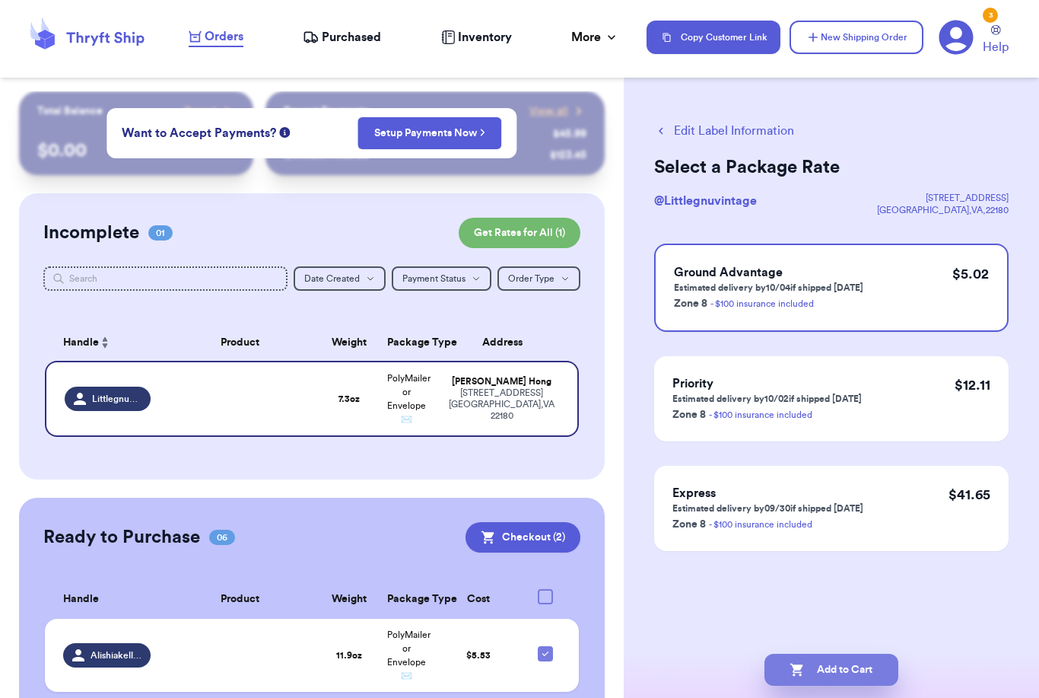
click at [813, 654] on button "Add to Cart" at bounding box center [832, 670] width 134 height 32
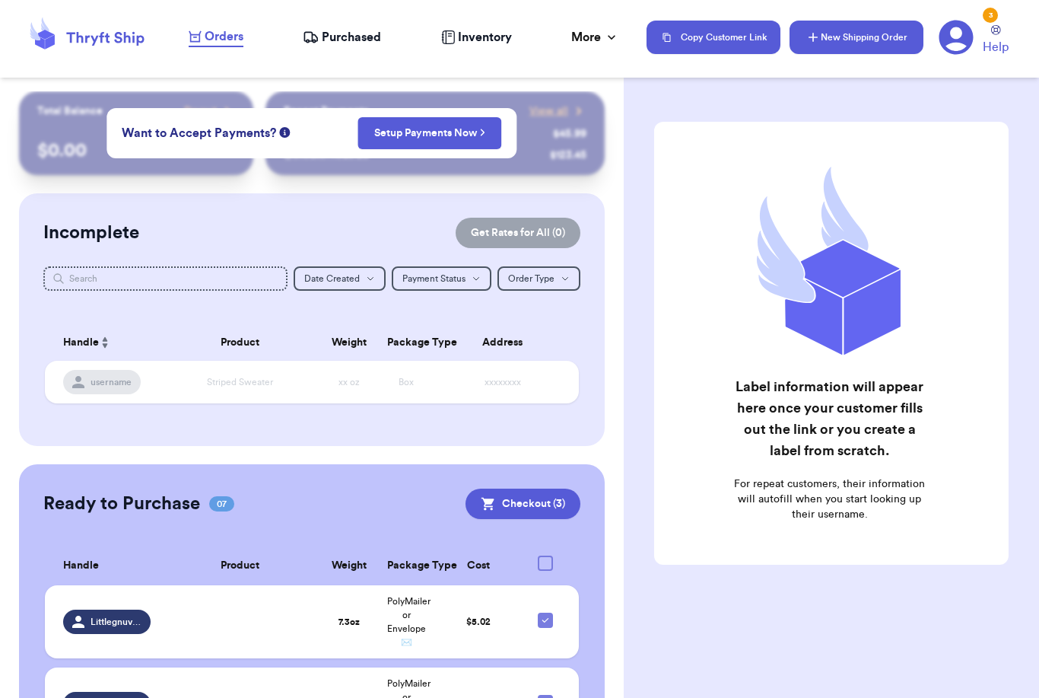
click at [886, 34] on button "New Shipping Order" at bounding box center [857, 37] width 134 height 33
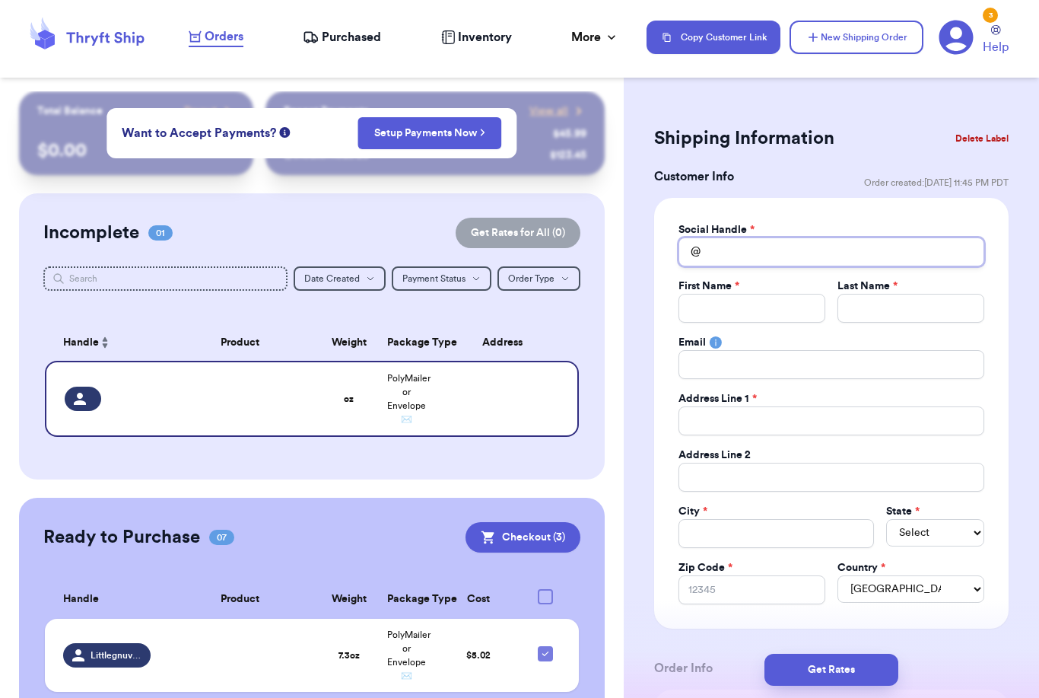
click at [727, 249] on input "Total Amount Paid" at bounding box center [832, 251] width 306 height 29
type input "D"
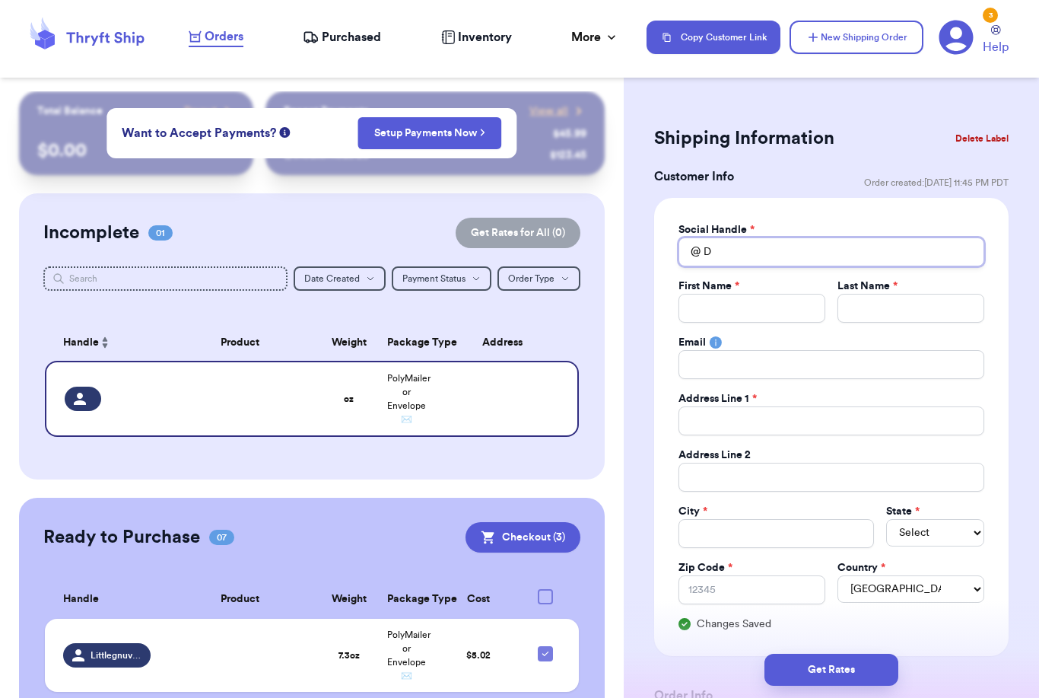
type input "Da"
type input "[PERSON_NAME]"
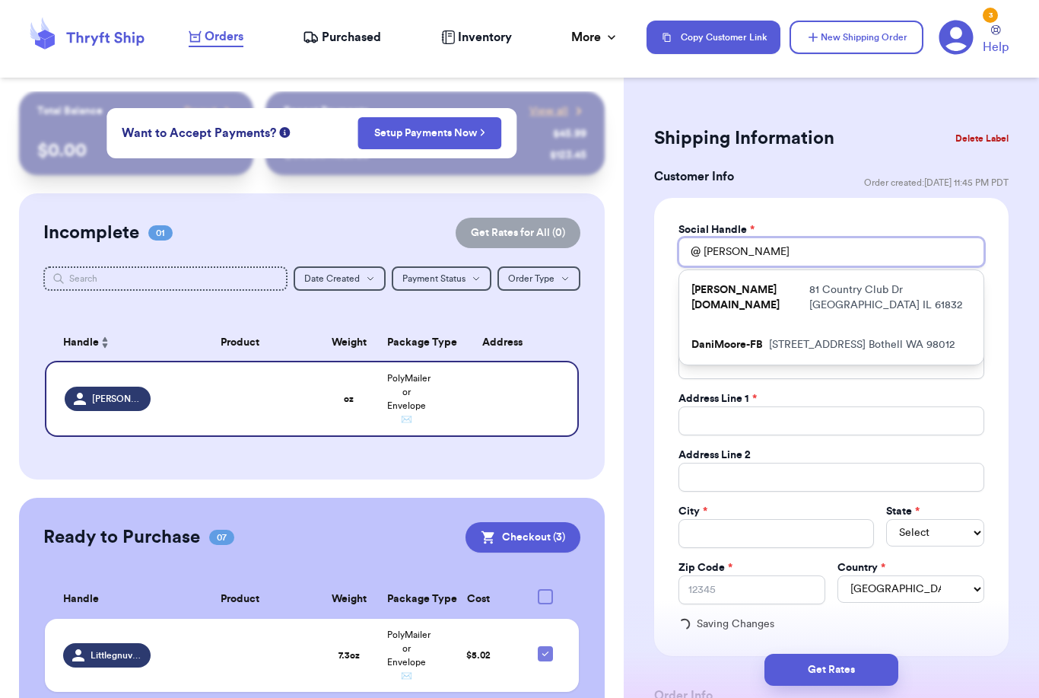
type input "[PERSON_NAME]"
type input "Daneei"
type input "Daneeie"
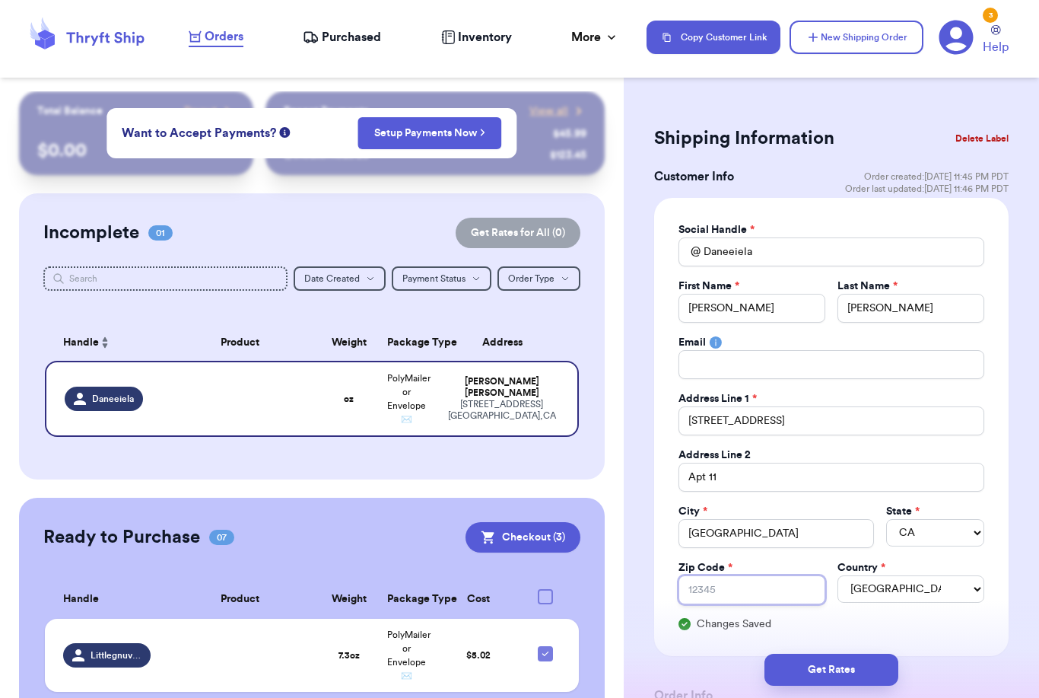
click at [760, 596] on input "Zip Code *" at bounding box center [752, 589] width 147 height 29
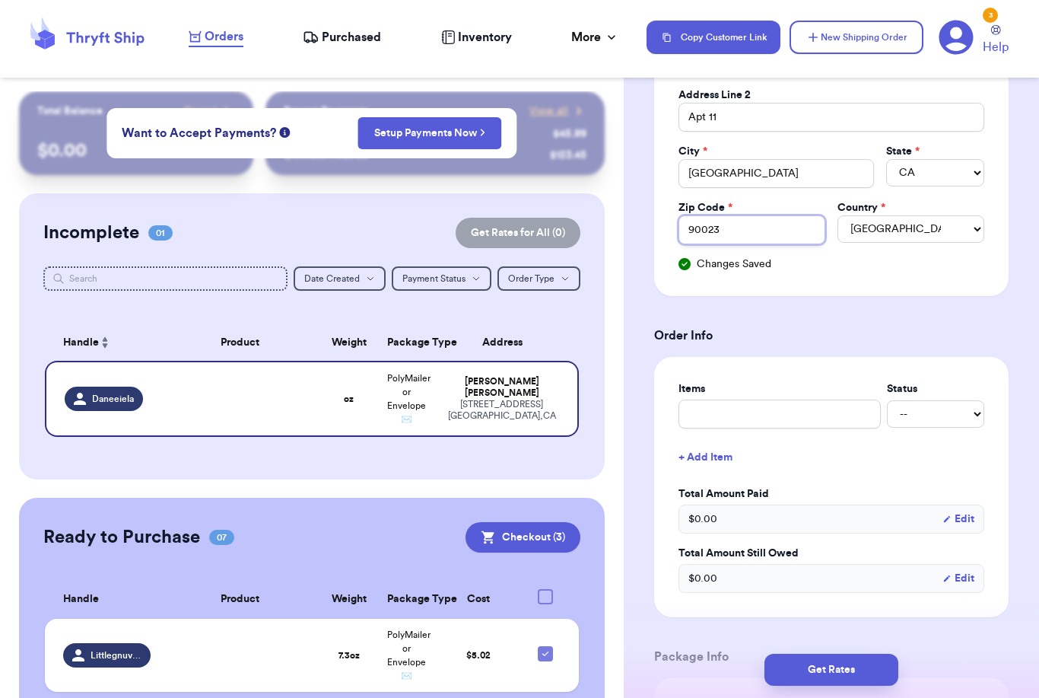
scroll to position [703, 0]
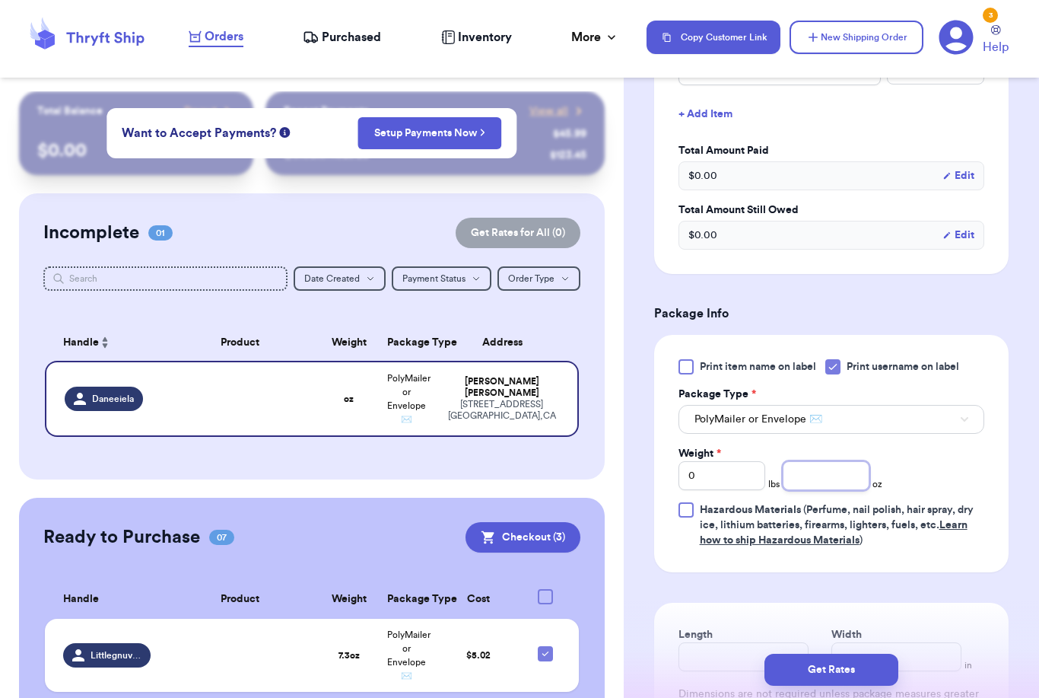
click at [795, 471] on input "number" at bounding box center [826, 475] width 87 height 29
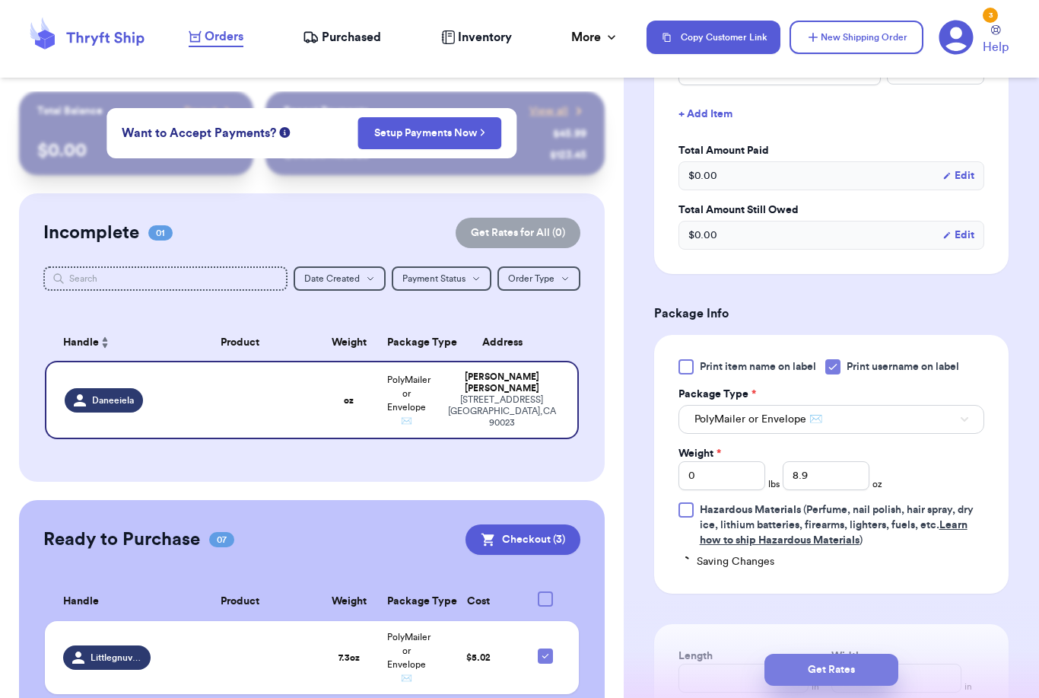
click at [878, 665] on button "Get Rates" at bounding box center [832, 670] width 134 height 32
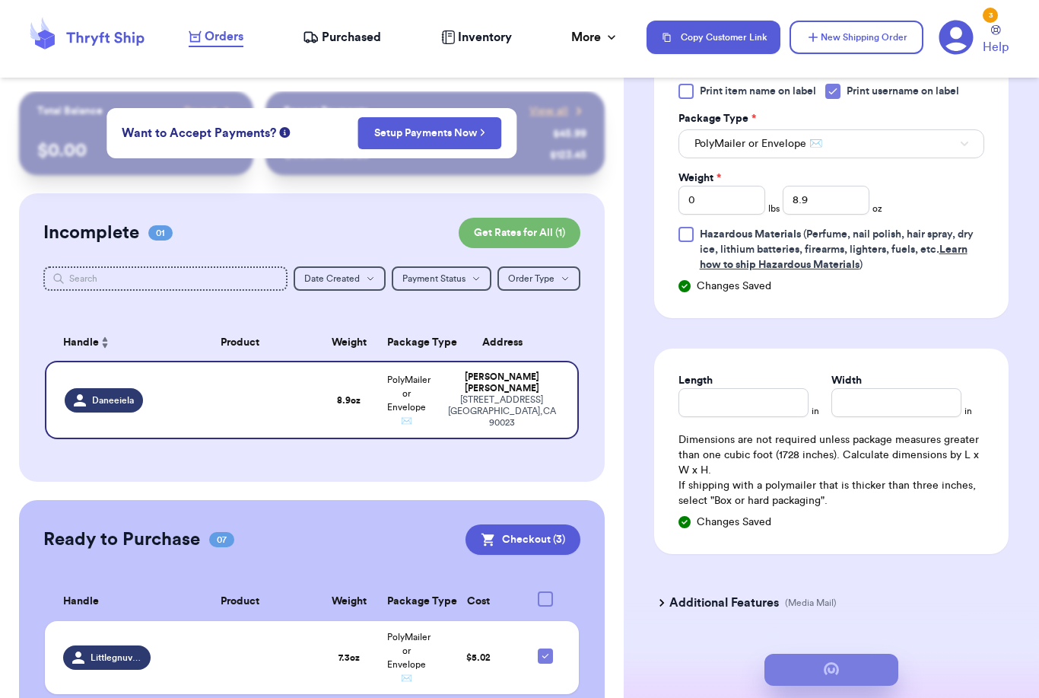
scroll to position [0, 0]
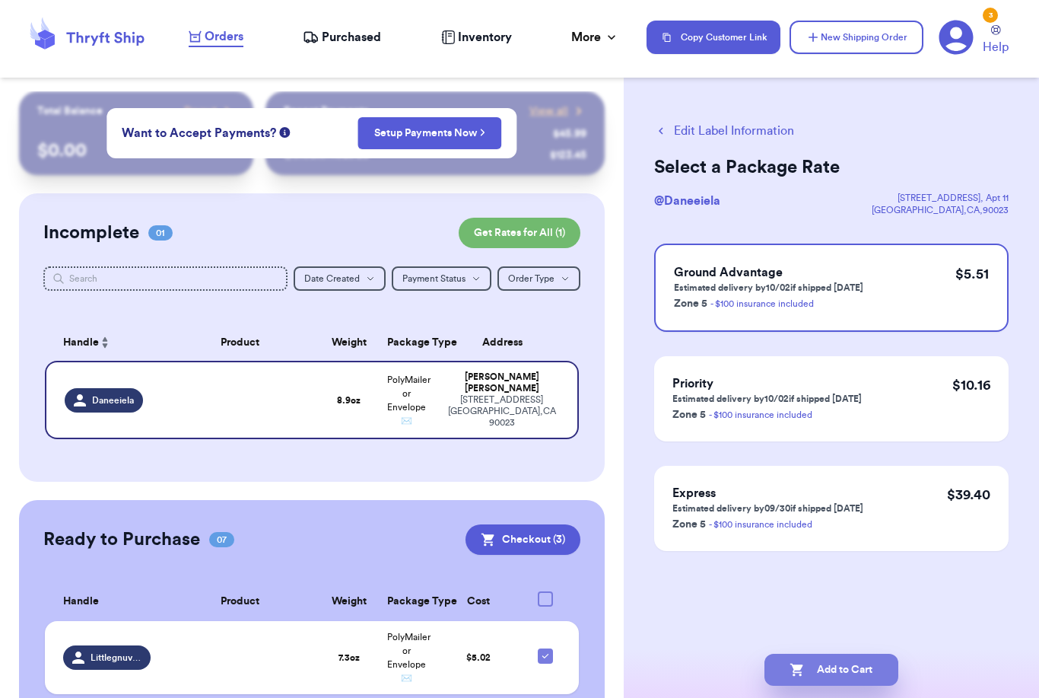
click at [856, 654] on button "Add to Cart" at bounding box center [832, 670] width 134 height 32
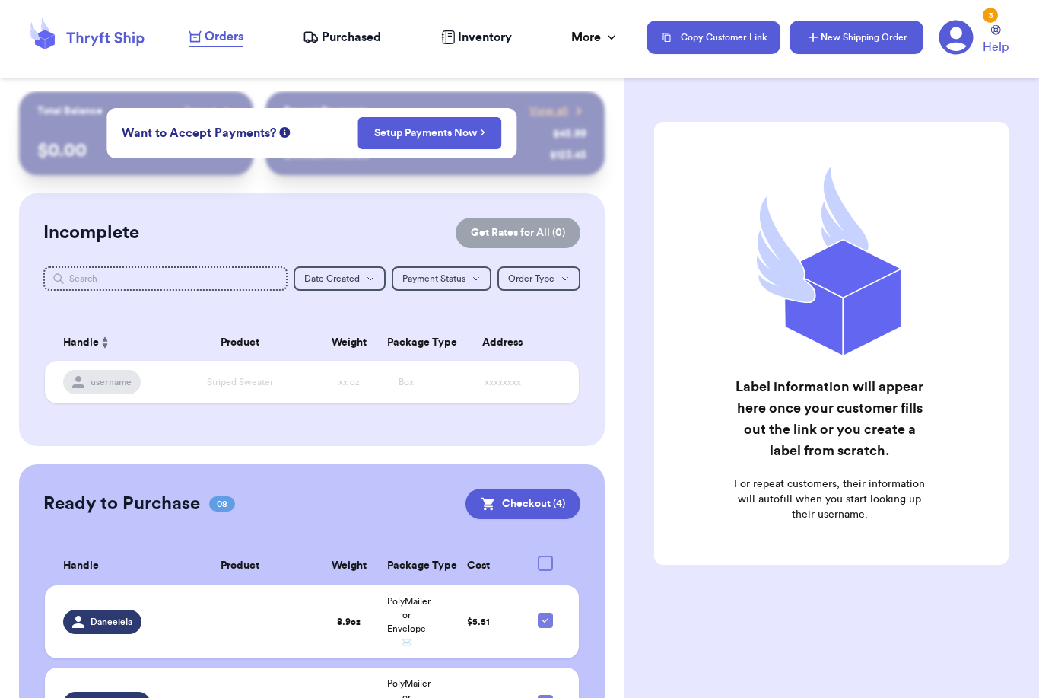
click at [862, 37] on button "New Shipping Order" at bounding box center [857, 37] width 134 height 33
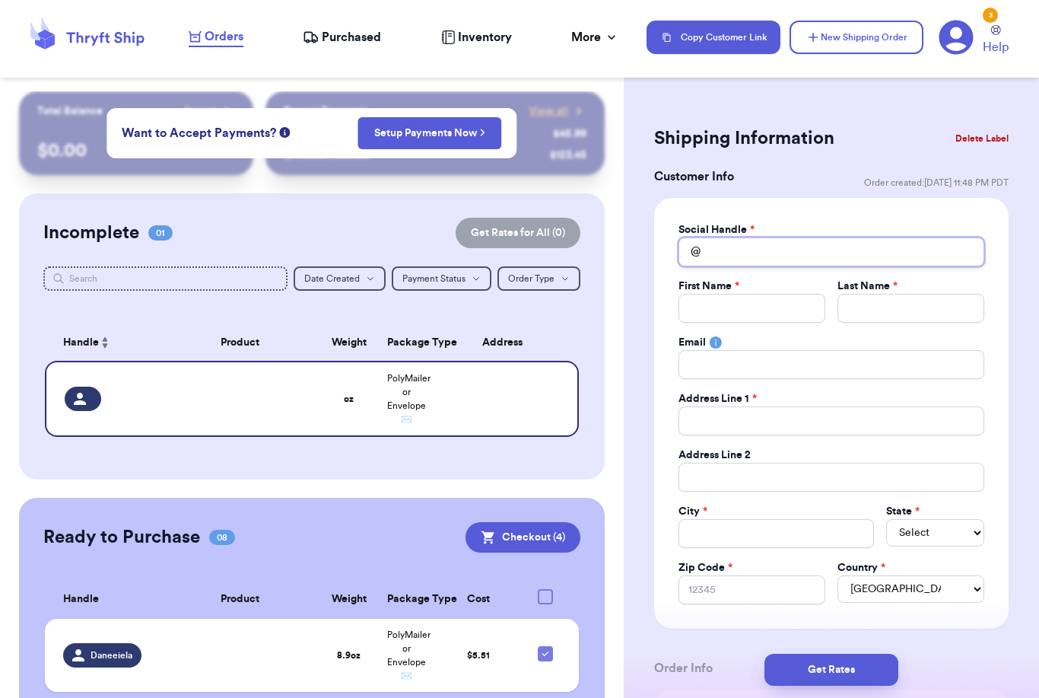
click at [779, 245] on input "Total Amount Paid" at bounding box center [832, 251] width 306 height 29
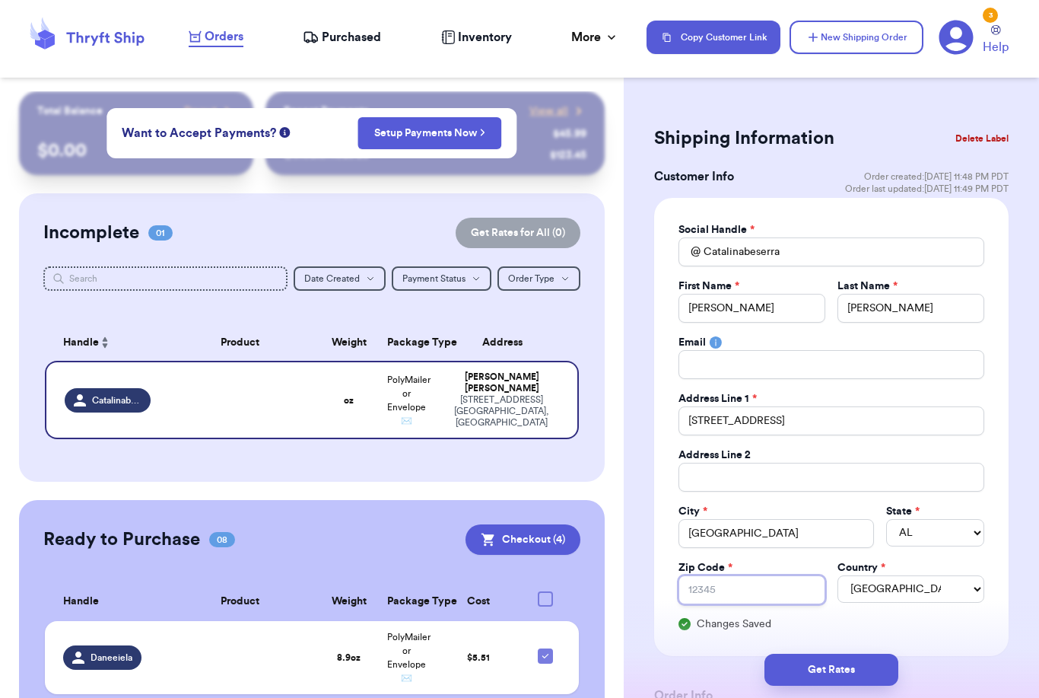
click at [791, 590] on input "Zip Code *" at bounding box center [752, 589] width 147 height 29
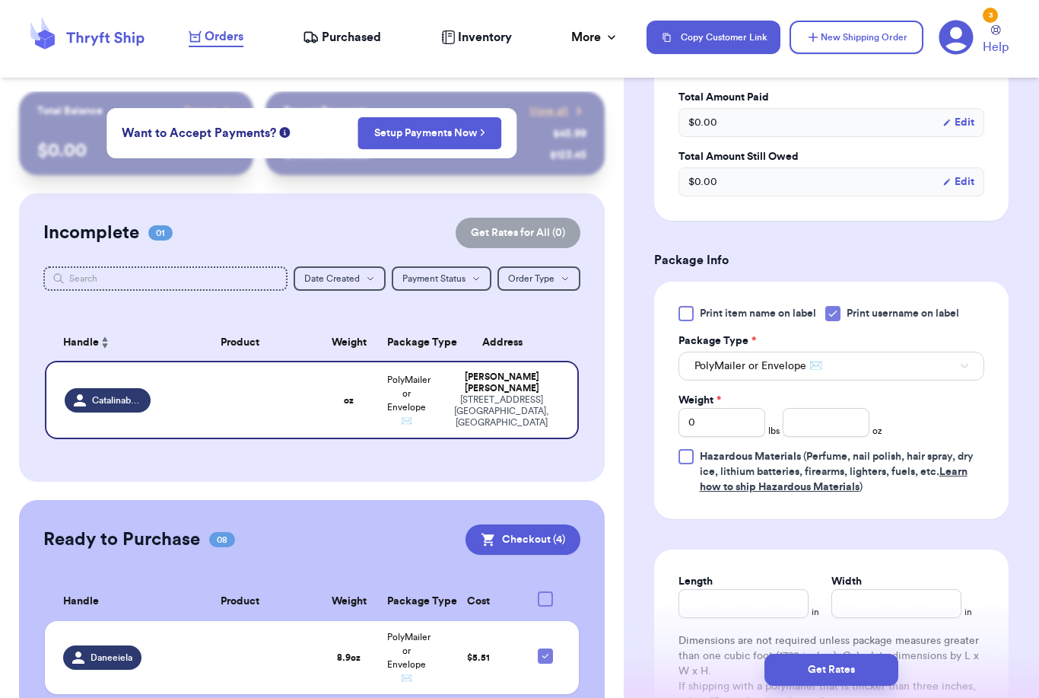
scroll to position [808, 0]
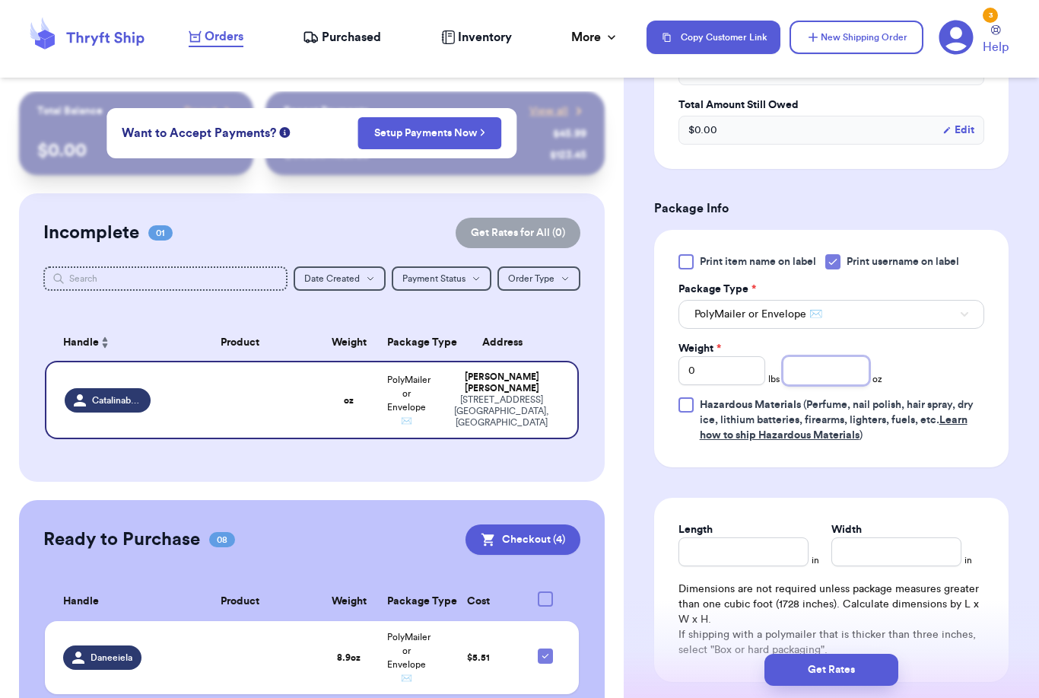
click at [819, 383] on input "number" at bounding box center [826, 370] width 87 height 29
click at [821, 385] on div "Print item name on label Print username on label Package Type * PolyMailer or E…" at bounding box center [832, 348] width 306 height 189
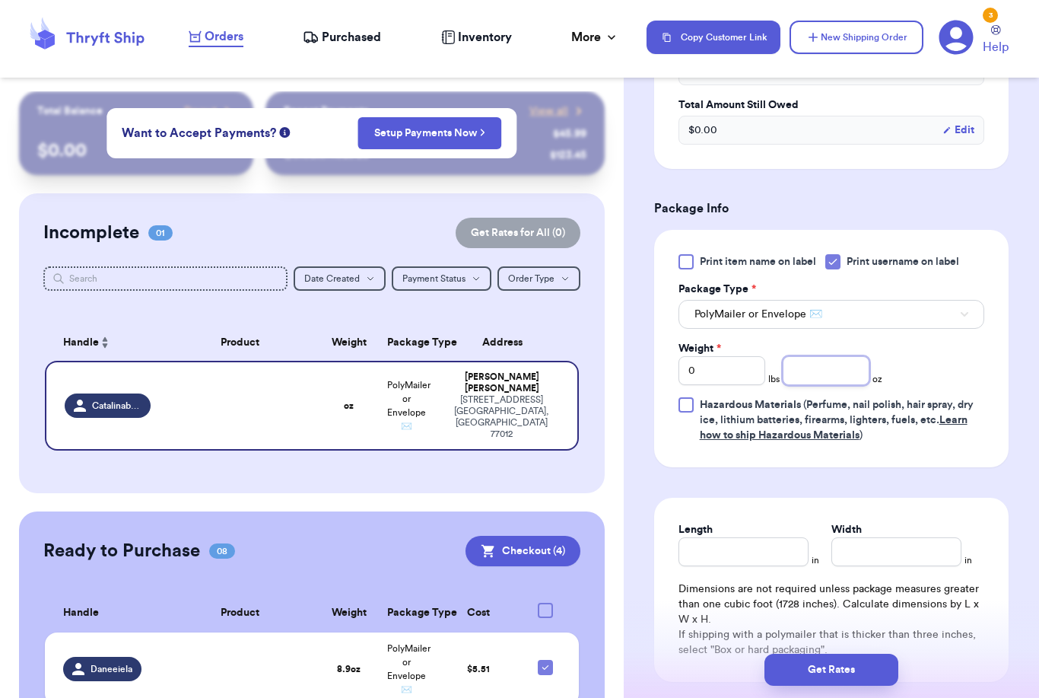
click at [839, 376] on input "number" at bounding box center [826, 370] width 87 height 29
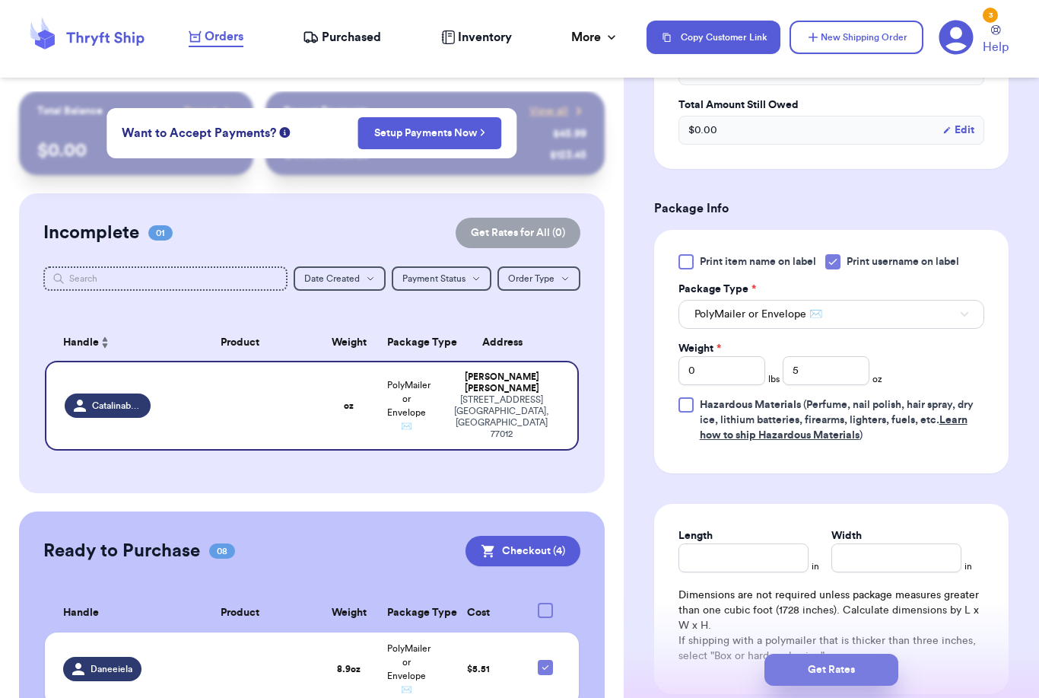
click at [896, 654] on button "Get Rates" at bounding box center [832, 670] width 134 height 32
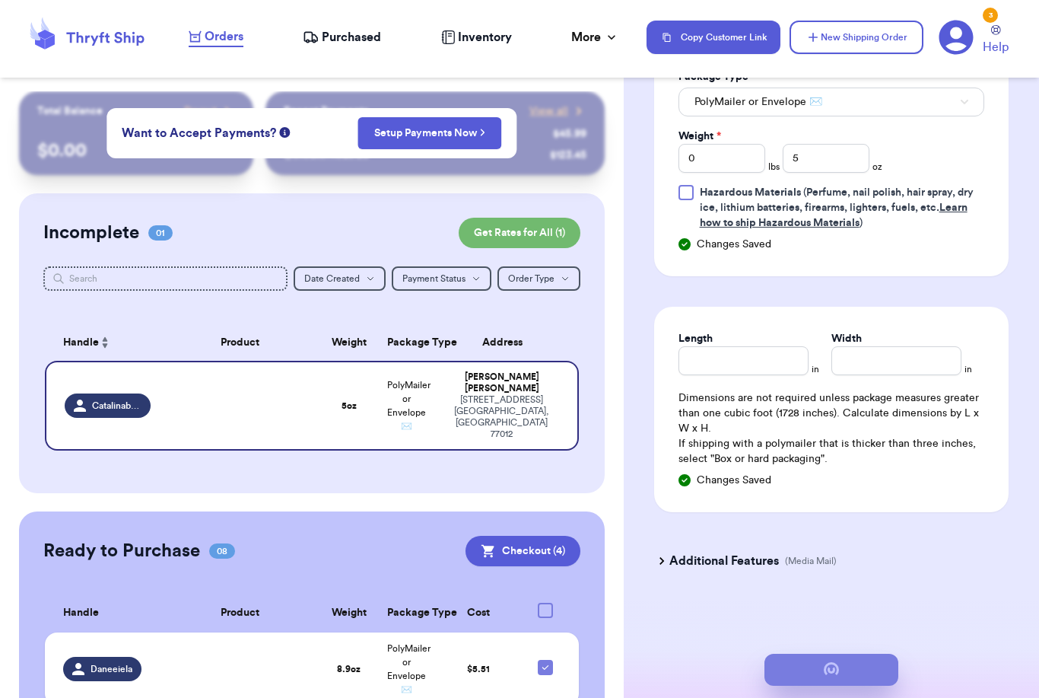
scroll to position [0, 0]
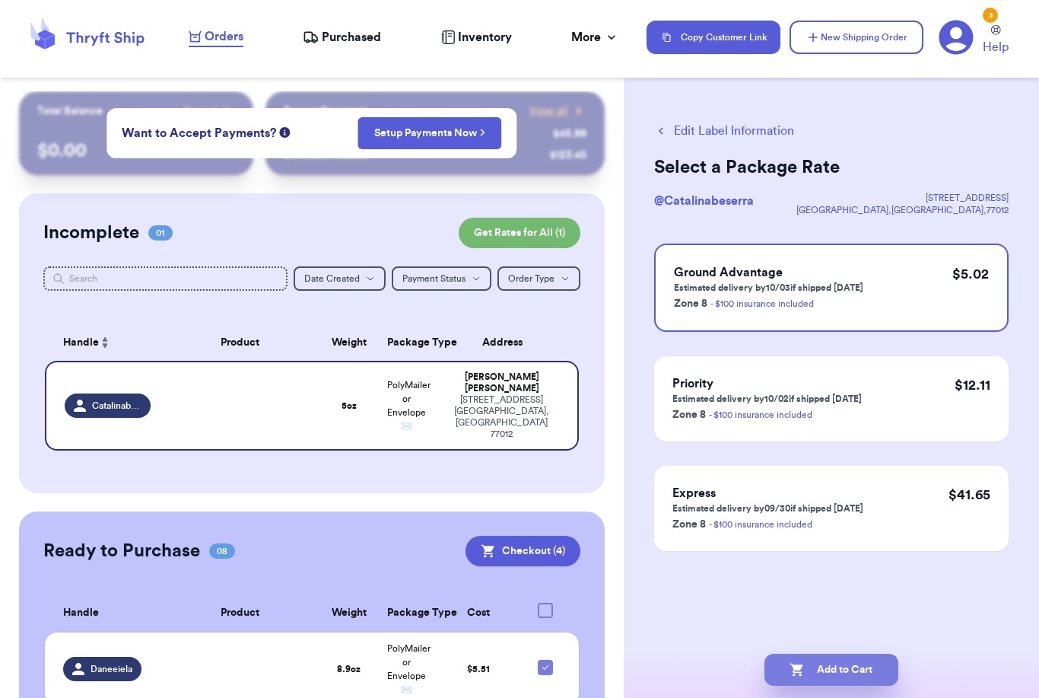
click at [862, 654] on button "Add to Cart" at bounding box center [832, 670] width 134 height 32
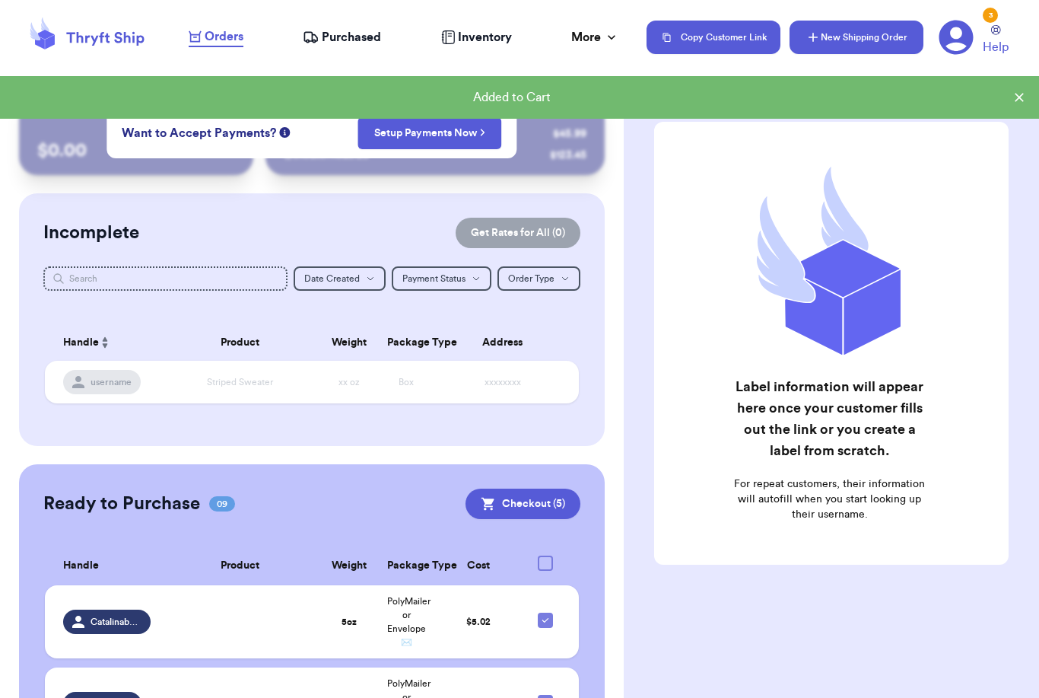
click at [861, 36] on button "New Shipping Order" at bounding box center [857, 37] width 134 height 33
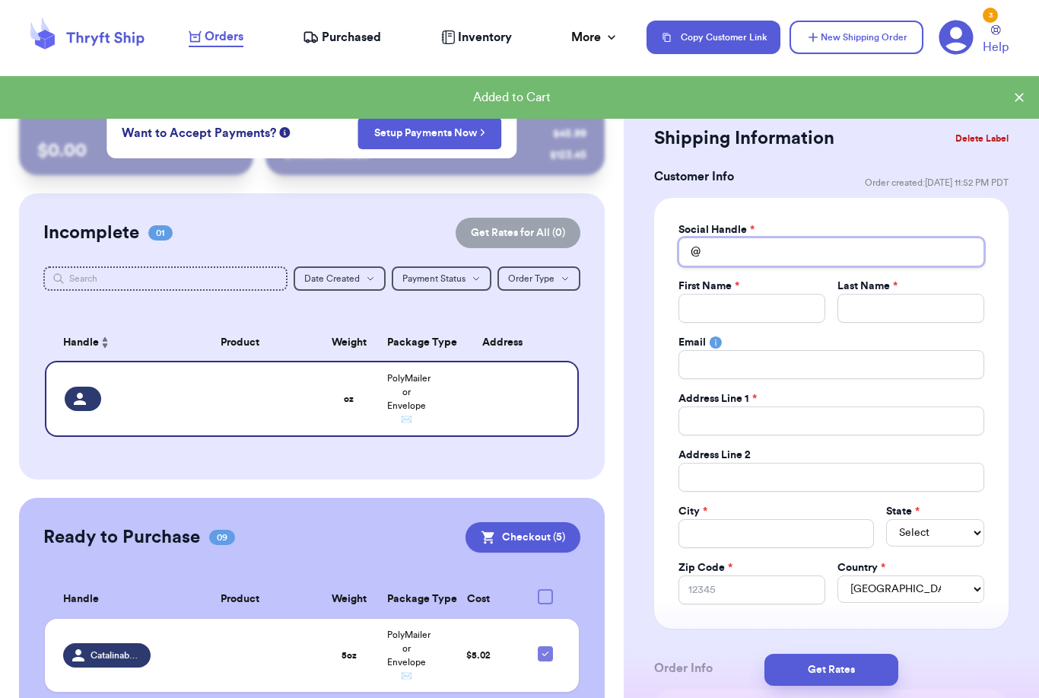
click at [717, 247] on input "Total Amount Paid" at bounding box center [832, 251] width 306 height 29
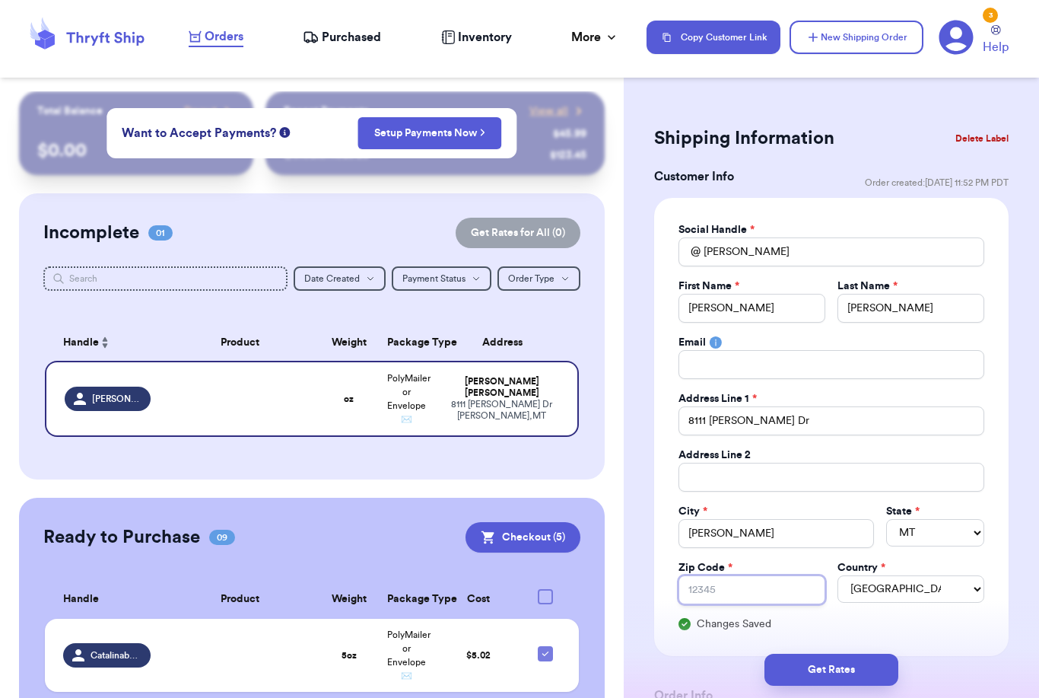
click at [775, 589] on input "Zip Code *" at bounding box center [752, 589] width 147 height 29
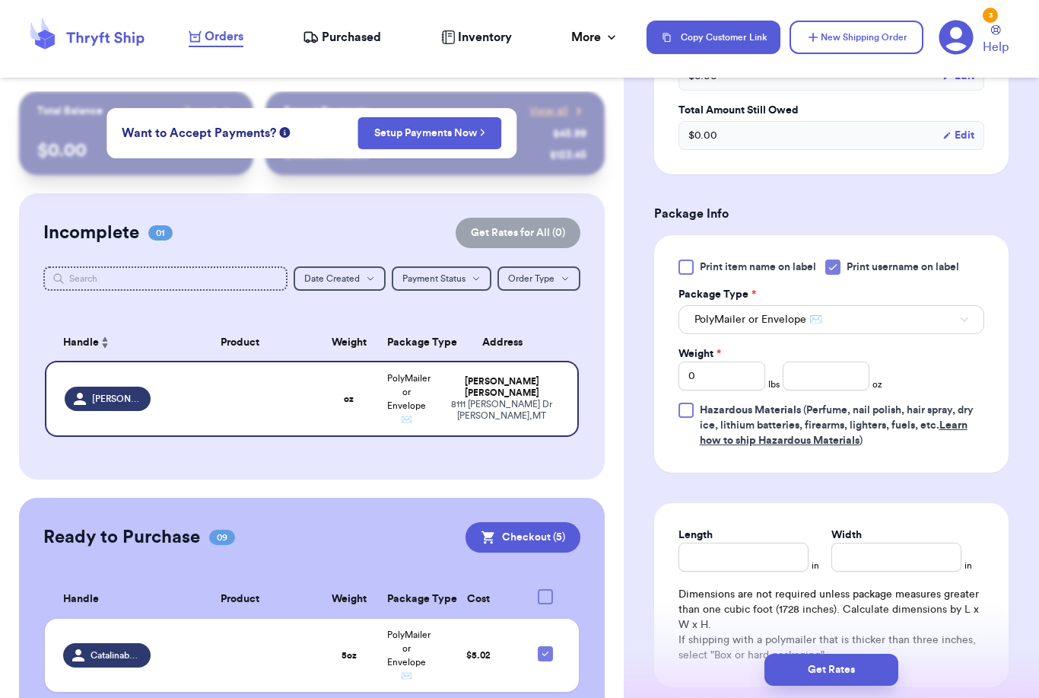
scroll to position [830, 0]
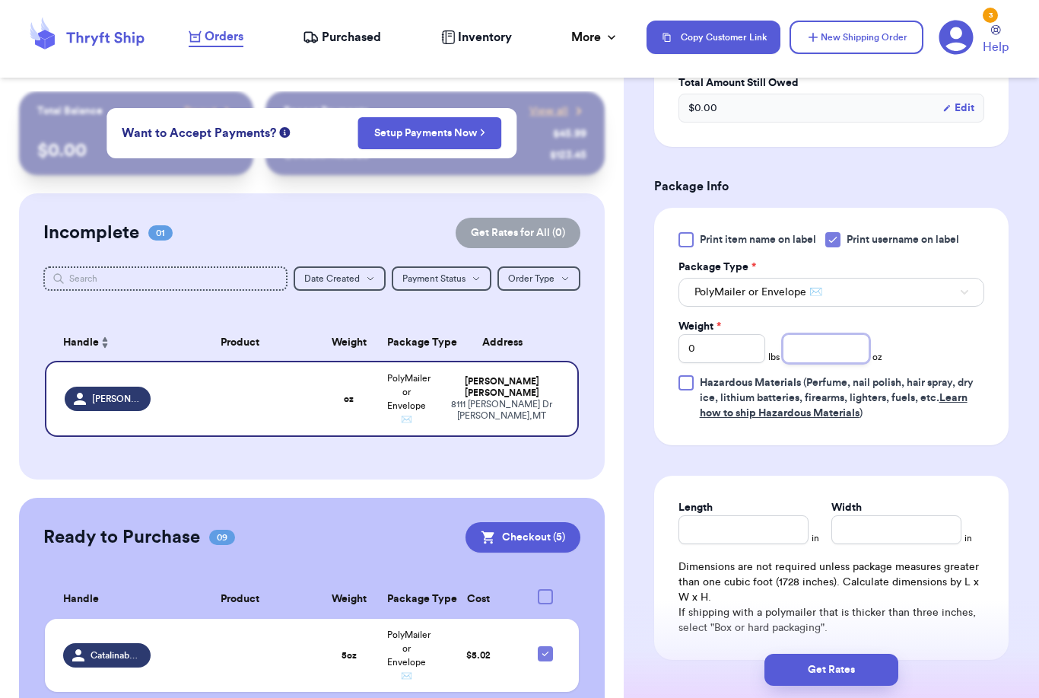
click at [824, 358] on input "number" at bounding box center [826, 348] width 87 height 29
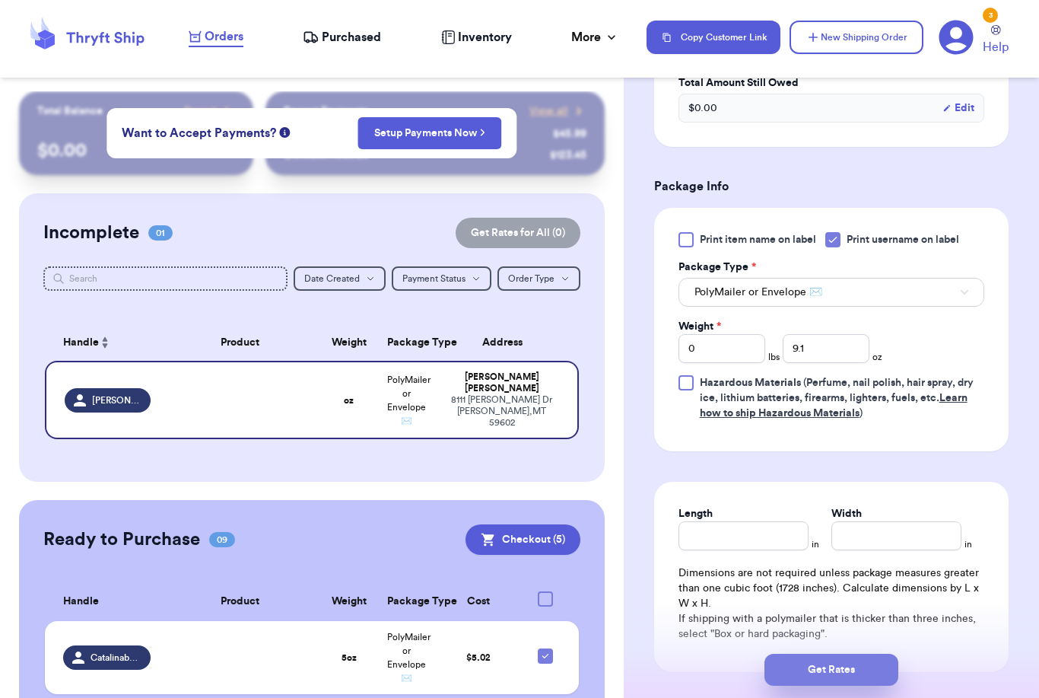
click at [877, 654] on button "Get Rates" at bounding box center [832, 670] width 134 height 32
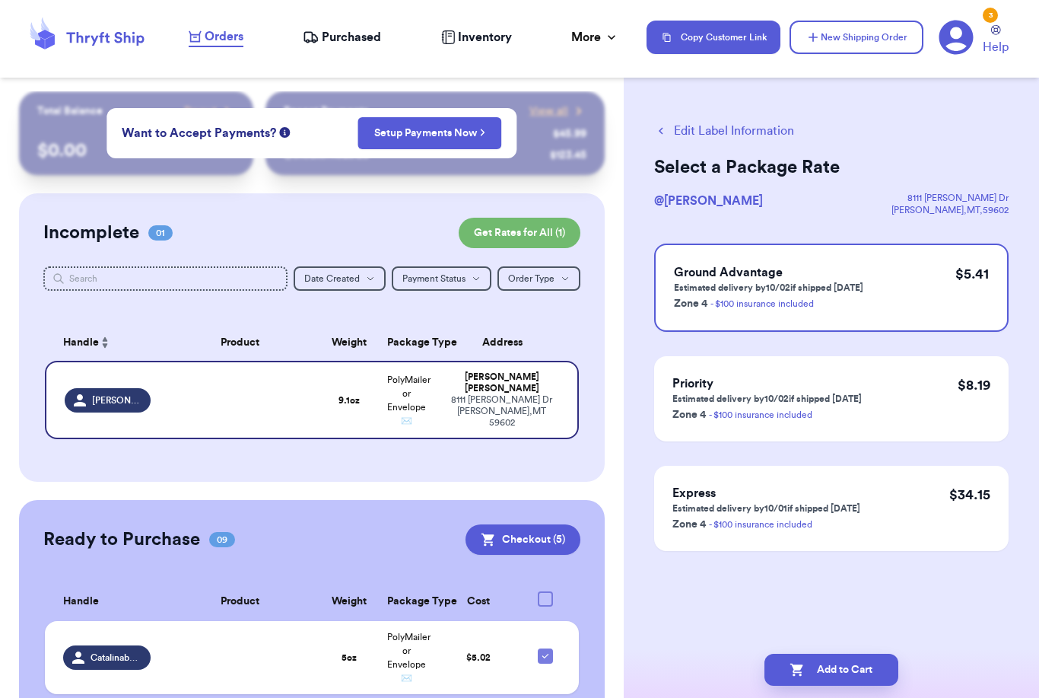
scroll to position [0, 0]
